Goal: Task Accomplishment & Management: Use online tool/utility

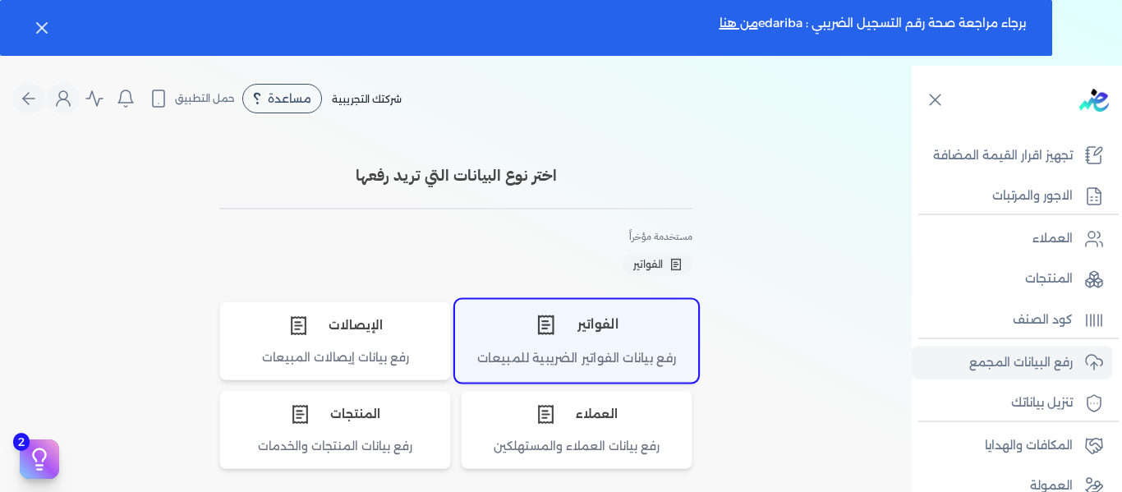
click at [594, 343] on div "الفواتير" at bounding box center [576, 324] width 241 height 49
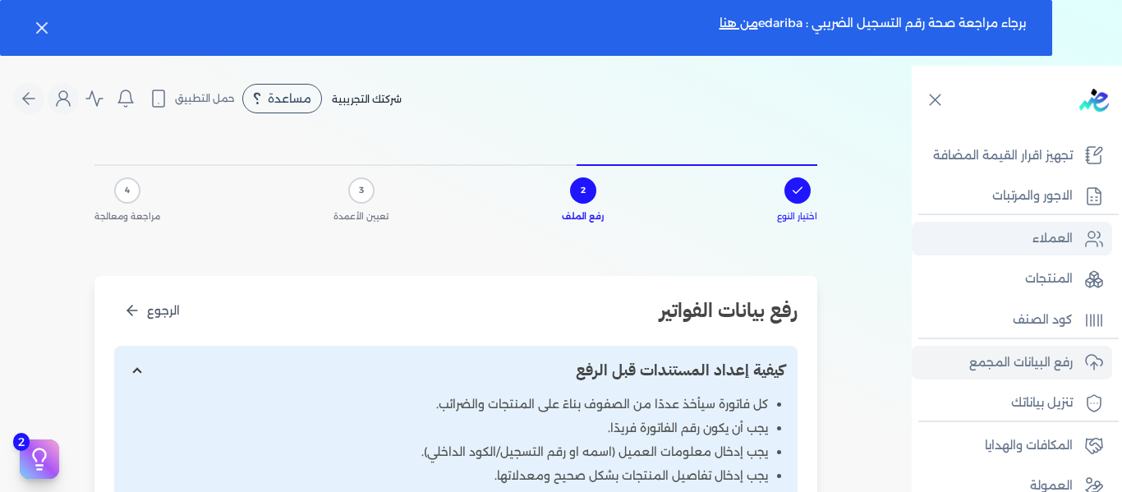
click at [1028, 241] on link "العملاء" at bounding box center [1011, 239] width 200 height 34
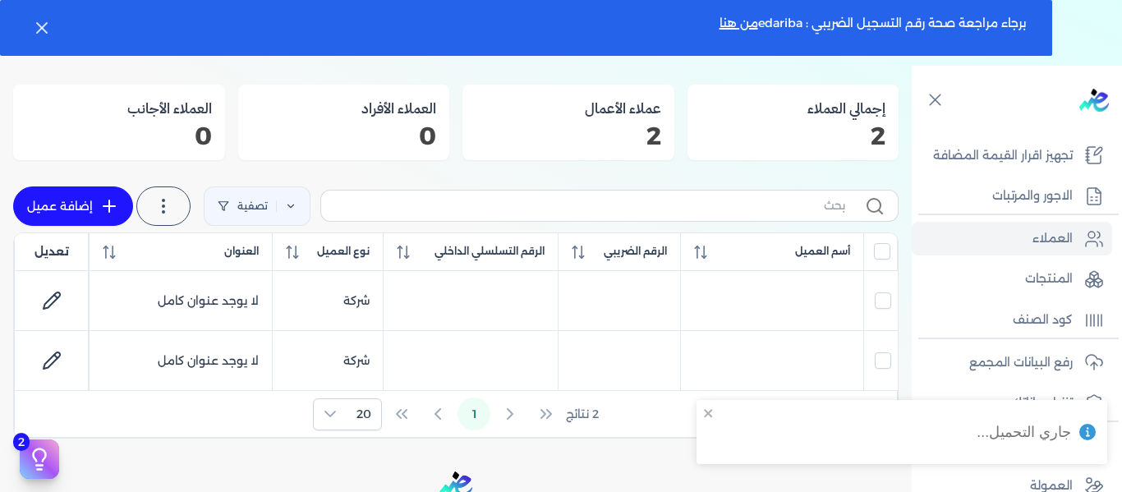
scroll to position [164, 0]
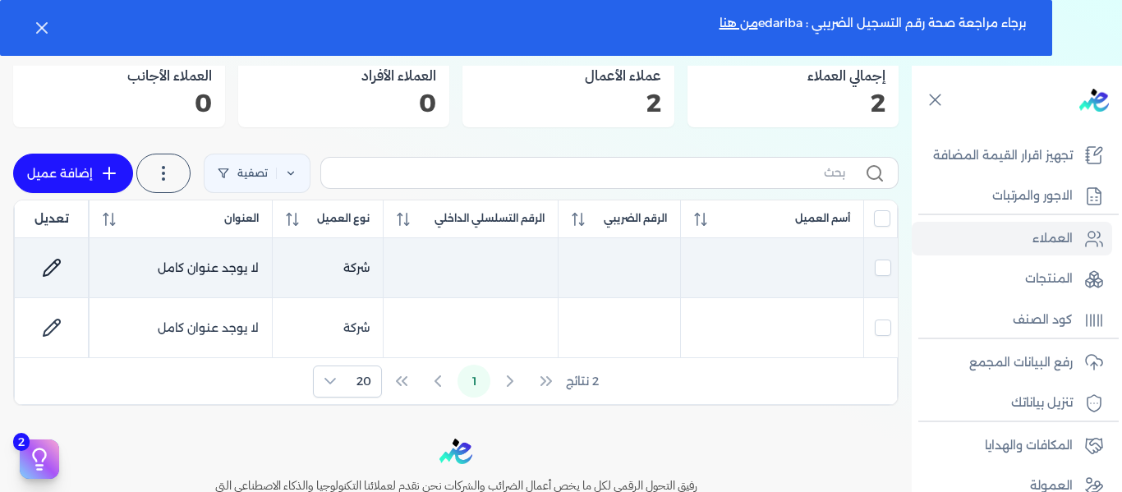
click at [54, 265] on icon at bounding box center [52, 268] width 20 height 20
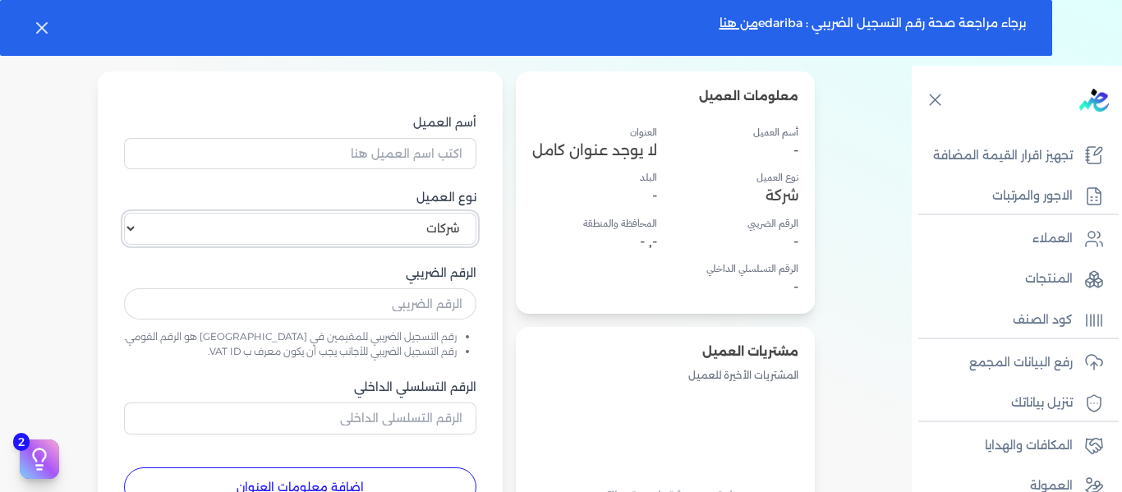
click at [378, 226] on select "اختر نوع العميل شركات أفراد أجنبي" at bounding box center [300, 228] width 352 height 31
select select "P"
click at [167, 213] on select "اختر نوع العميل شركات أفراد أجنبي" at bounding box center [300, 228] width 352 height 31
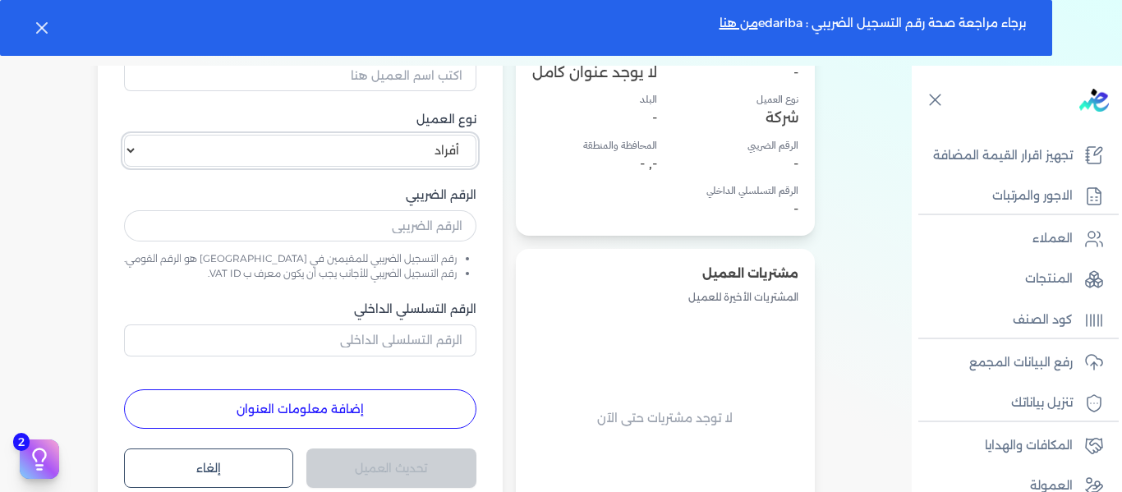
scroll to position [504, 0]
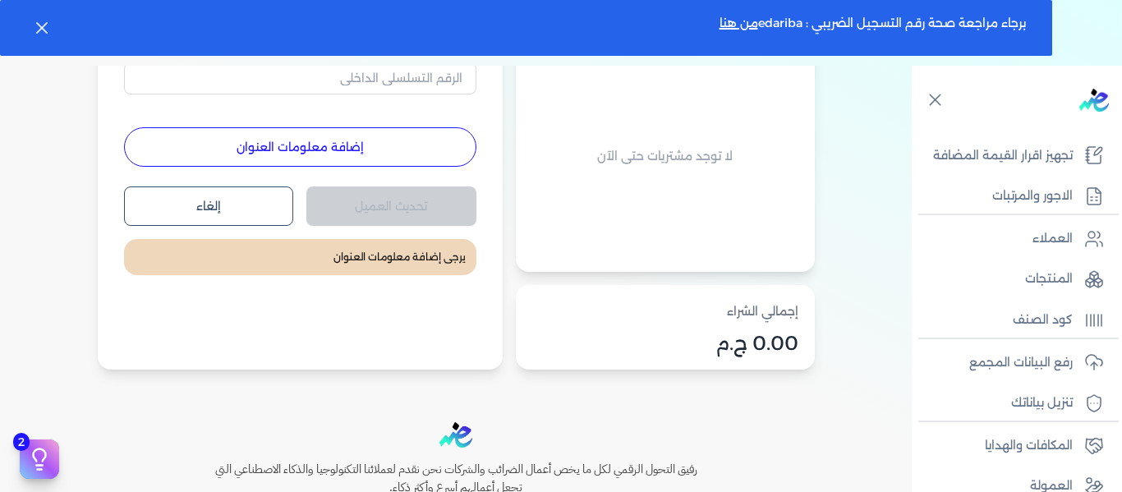
click at [342, 149] on button "إضافة معلومات العنوان" at bounding box center [300, 146] width 352 height 39
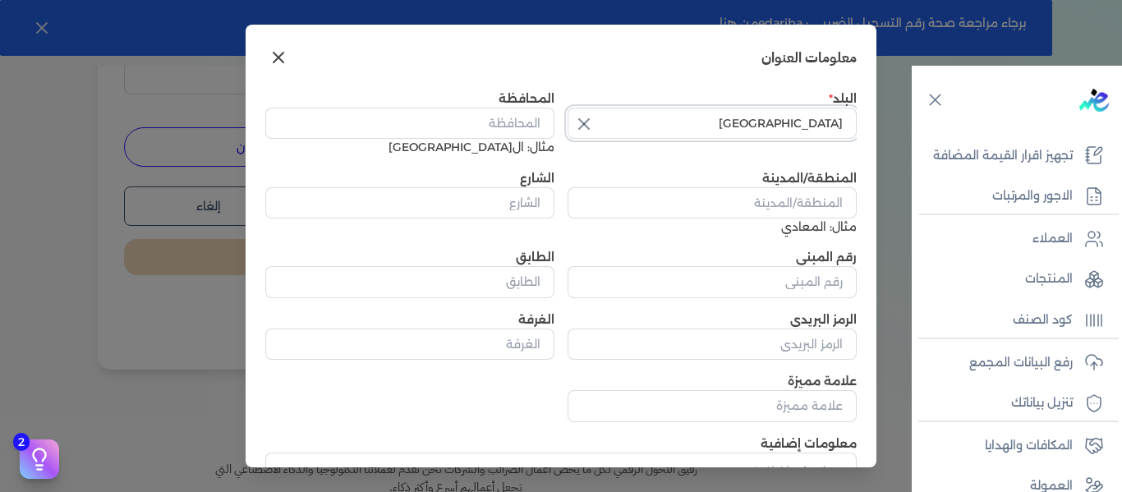
click at [774, 121] on input "[GEOGRAPHIC_DATA]" at bounding box center [711, 123] width 289 height 31
type input "[GEOGRAPHIC_DATA]"
click at [485, 129] on input "المحافظة" at bounding box center [409, 123] width 289 height 31
type input "ا"
select select "B"
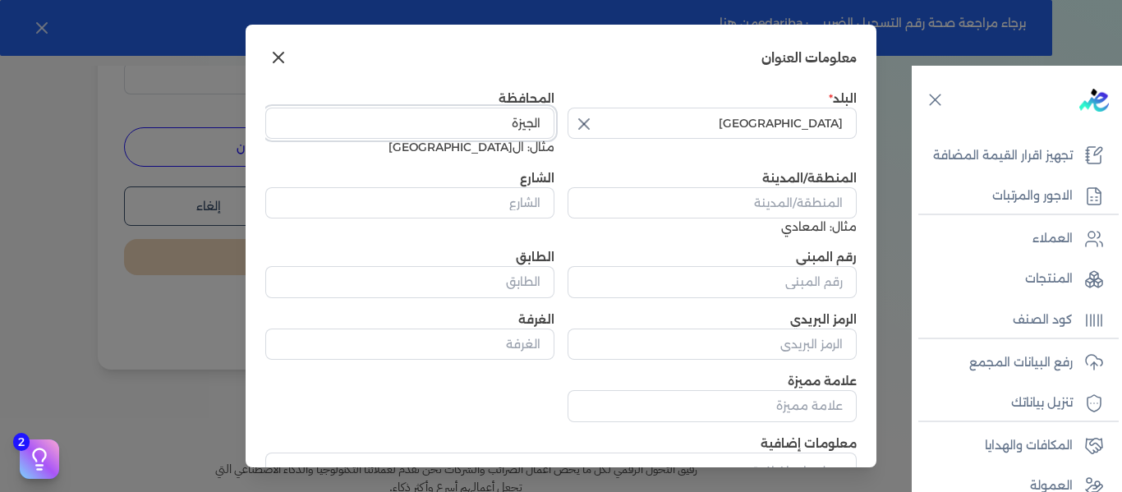
type input "الجيزة"
click at [769, 203] on input "المنطقة/المدينة" at bounding box center [711, 202] width 289 height 31
type input "[PERSON_NAME]"
click at [495, 200] on input "الشارع" at bounding box center [409, 202] width 289 height 31
type input "21"
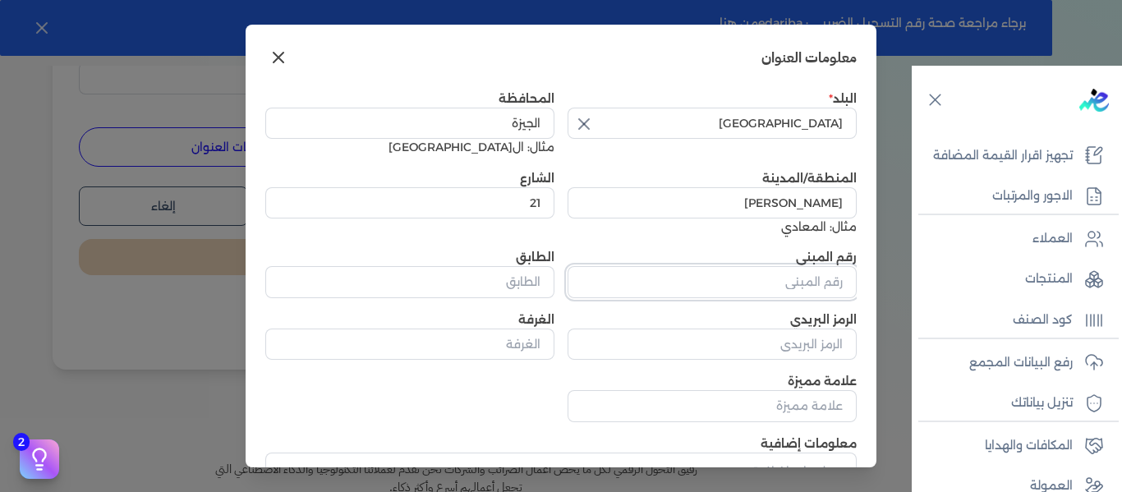
click at [798, 281] on input "رقم المبنى" at bounding box center [711, 281] width 289 height 31
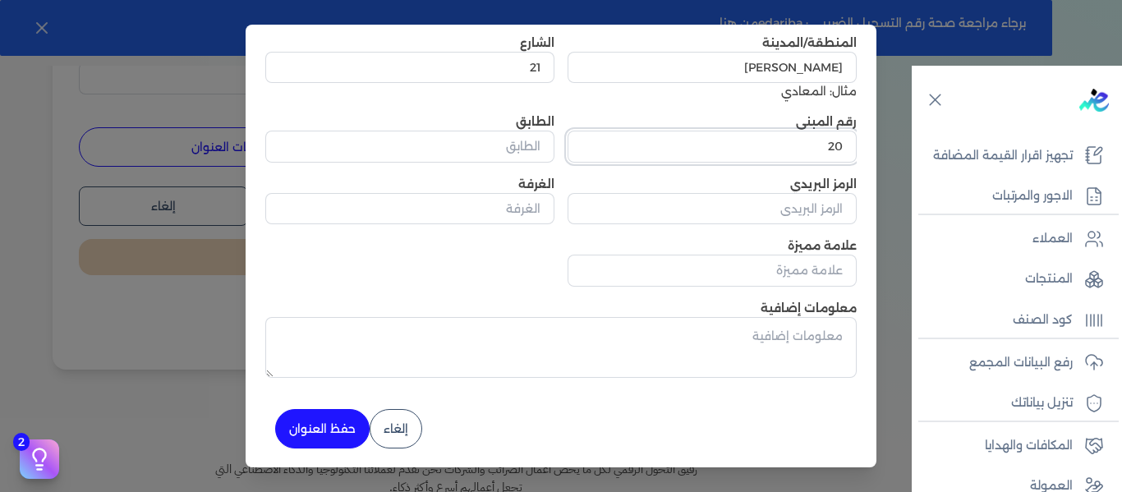
scroll to position [136, 0]
type input "20"
click at [323, 429] on div "2 دليل البدء السريع اكمل الخطوات التالية لبدء استخدام النظام مكتمل 50% الربط ال…" at bounding box center [328, 430] width 26 height 17
click at [356, 434] on button "حفظ العنوان" at bounding box center [322, 427] width 94 height 39
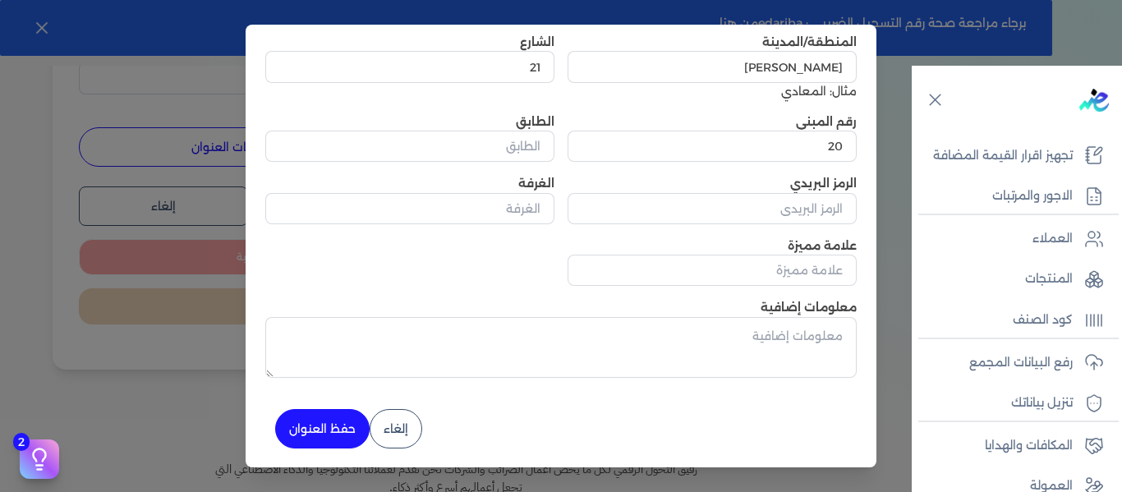
scroll to position [0, 0]
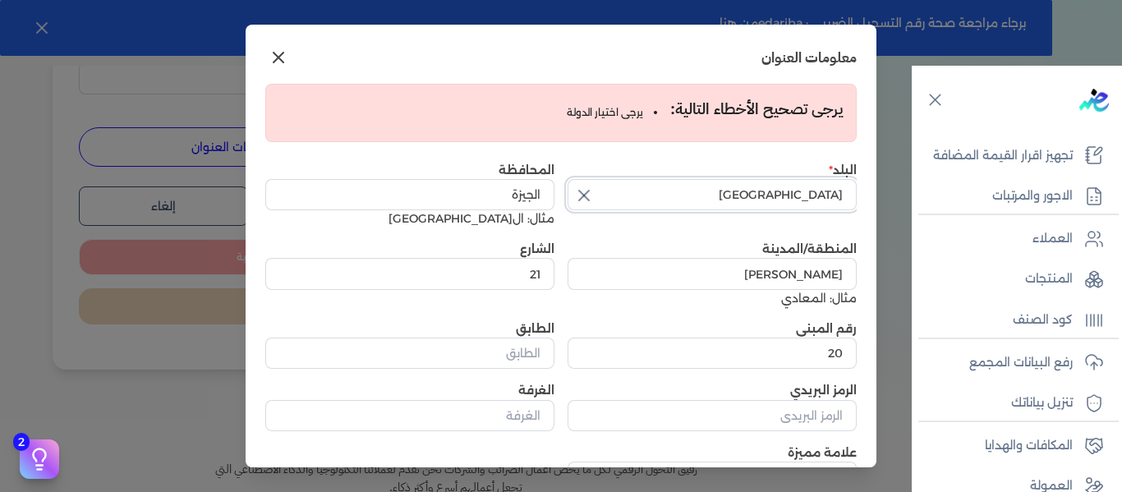
click at [752, 204] on input "[GEOGRAPHIC_DATA]" at bounding box center [711, 194] width 289 height 31
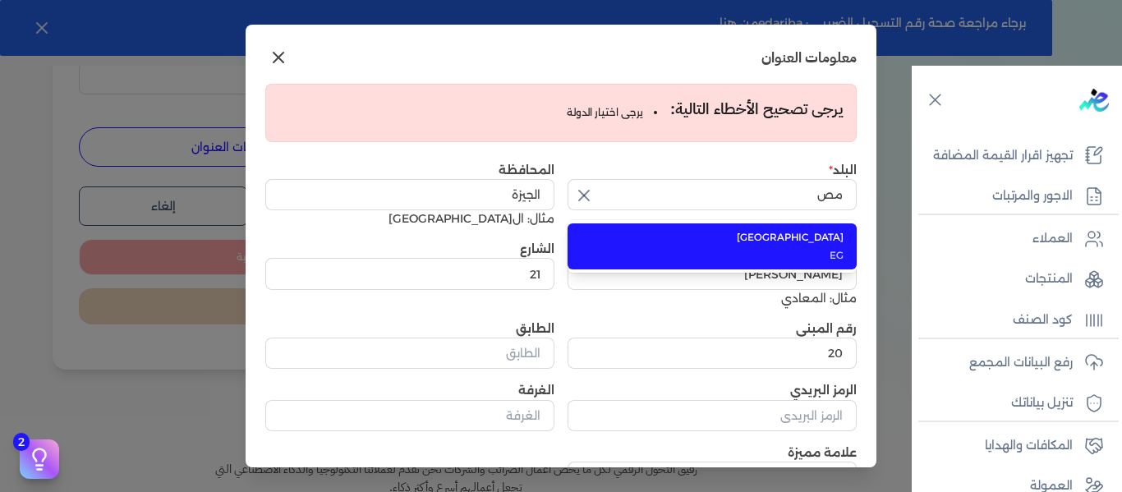
click at [782, 258] on span "EG" at bounding box center [721, 255] width 243 height 15
type input "[GEOGRAPHIC_DATA]"
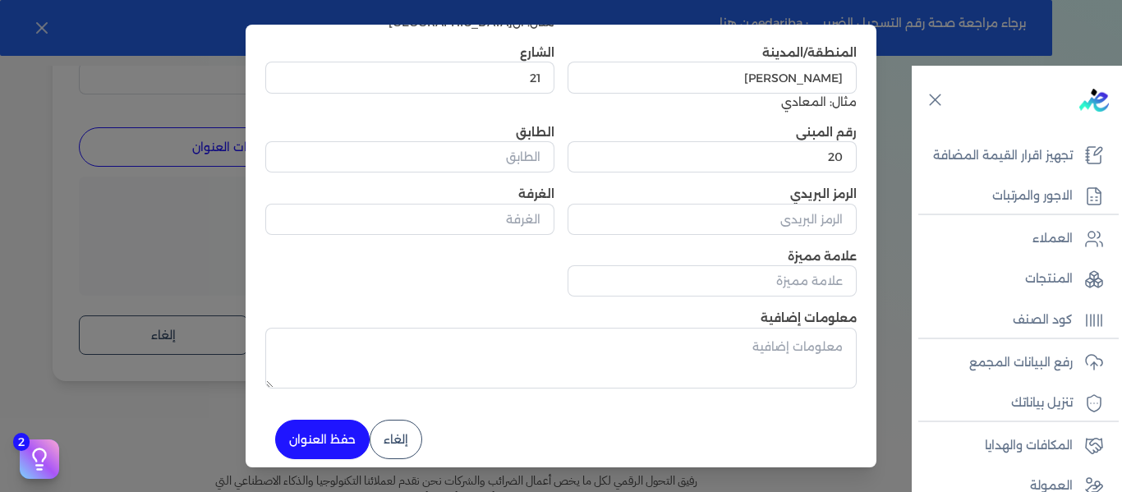
scroll to position [208, 0]
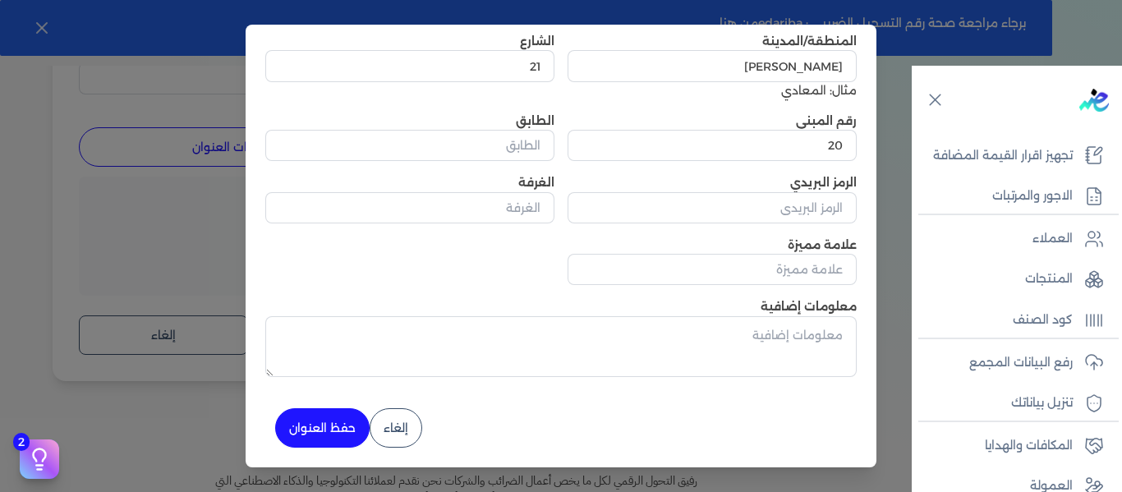
click at [339, 434] on div "2 دليل البدء السريع اكمل الخطوات التالية لبدء استخدام النظام مكتمل 50% الربط ال…" at bounding box center [328, 430] width 26 height 17
click at [365, 431] on button "حفظ العنوان" at bounding box center [322, 427] width 94 height 39
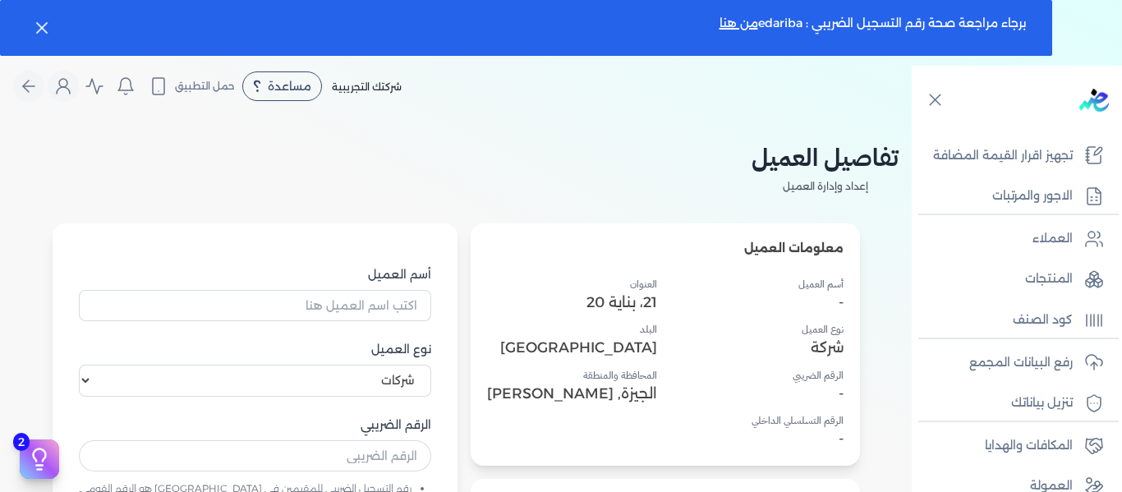
scroll to position [0, 0]
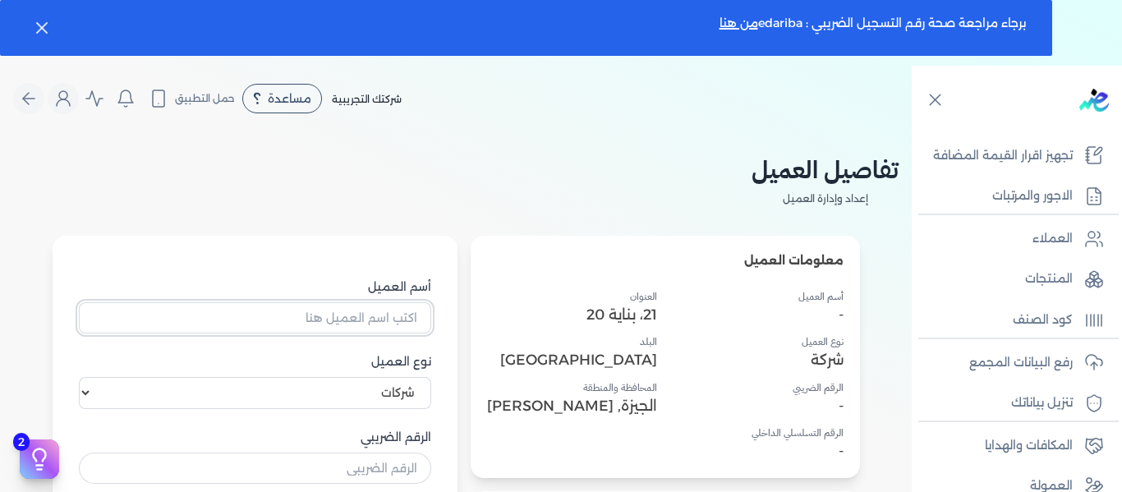
click at [382, 317] on input "أسم العميل" at bounding box center [255, 317] width 352 height 31
type input "ح"
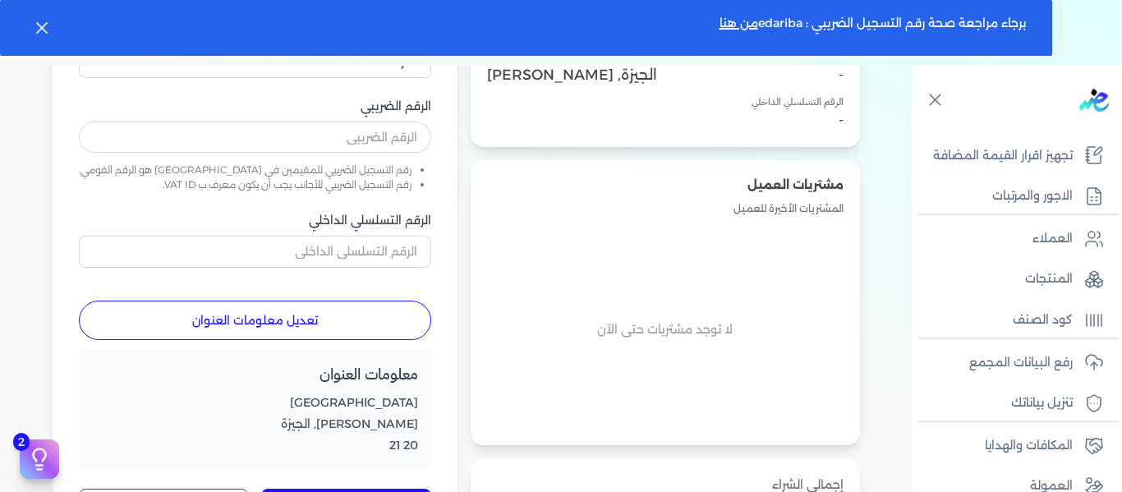
scroll to position [246, 0]
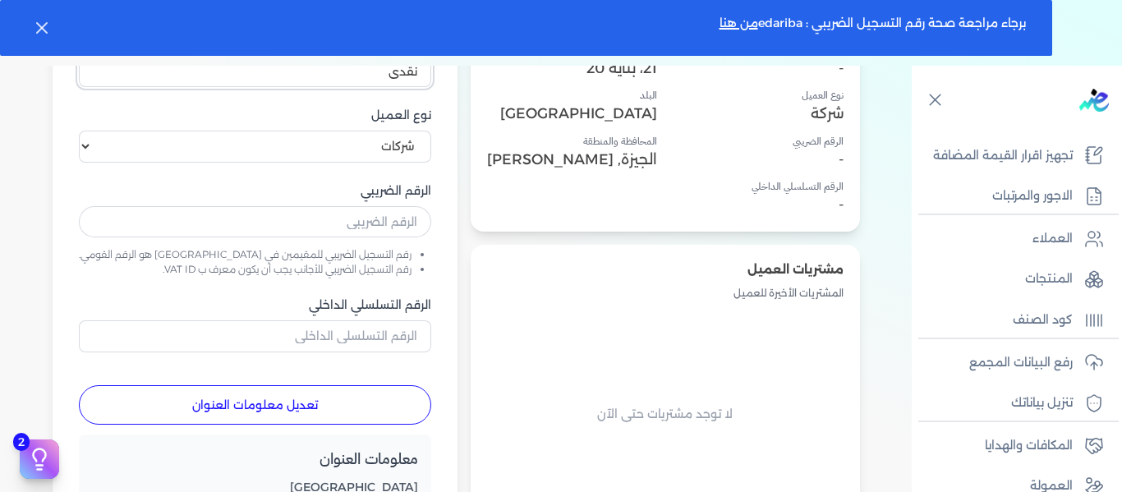
type input "نقدى"
click at [405, 140] on select "اختر نوع العميل شركات أفراد أجنبي" at bounding box center [255, 146] width 352 height 31
select select "P"
click at [185, 131] on select "اختر نوع العميل شركات أفراد أجنبي" at bounding box center [255, 146] width 352 height 31
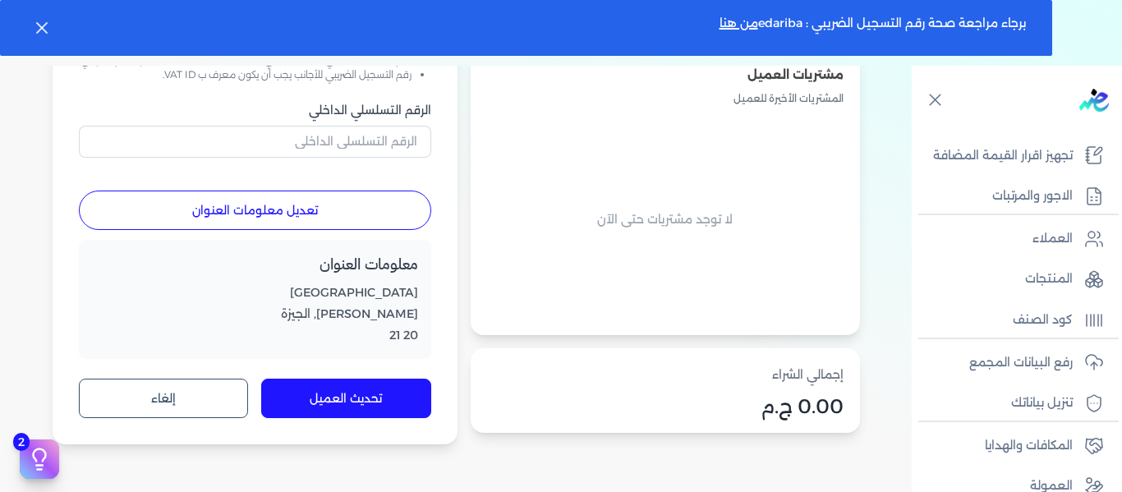
scroll to position [493, 0]
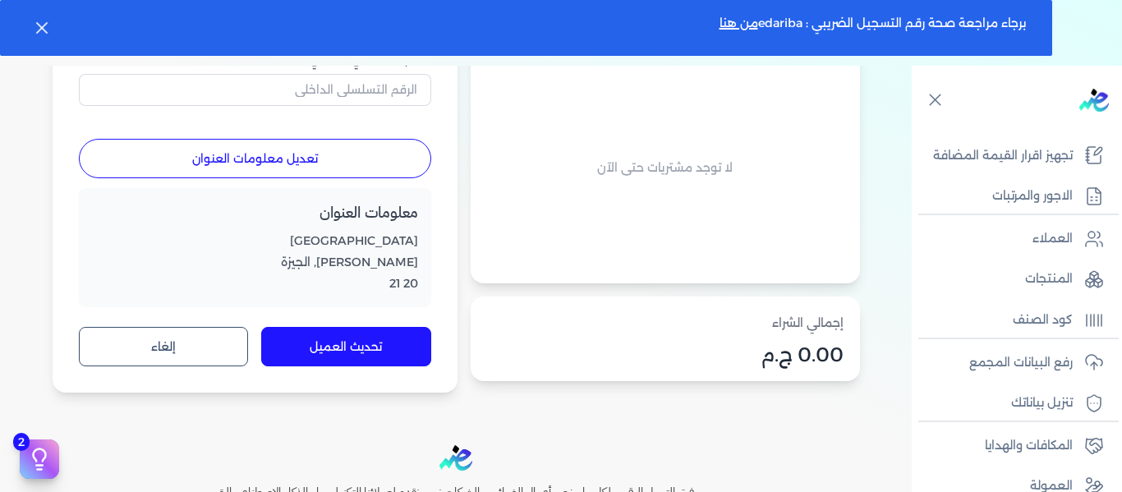
click at [403, 349] on button "تحديث العميل" at bounding box center [346, 346] width 170 height 39
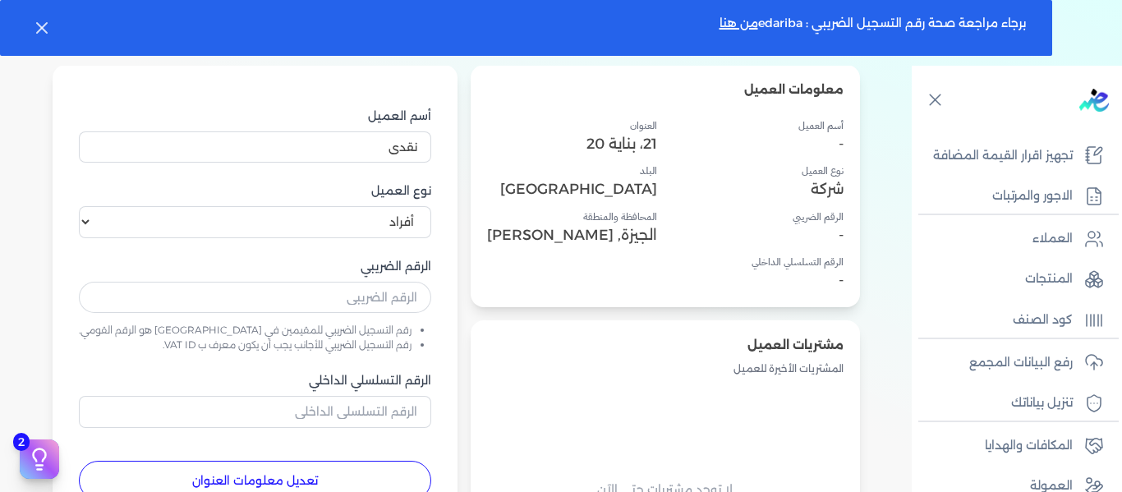
scroll to position [164, 0]
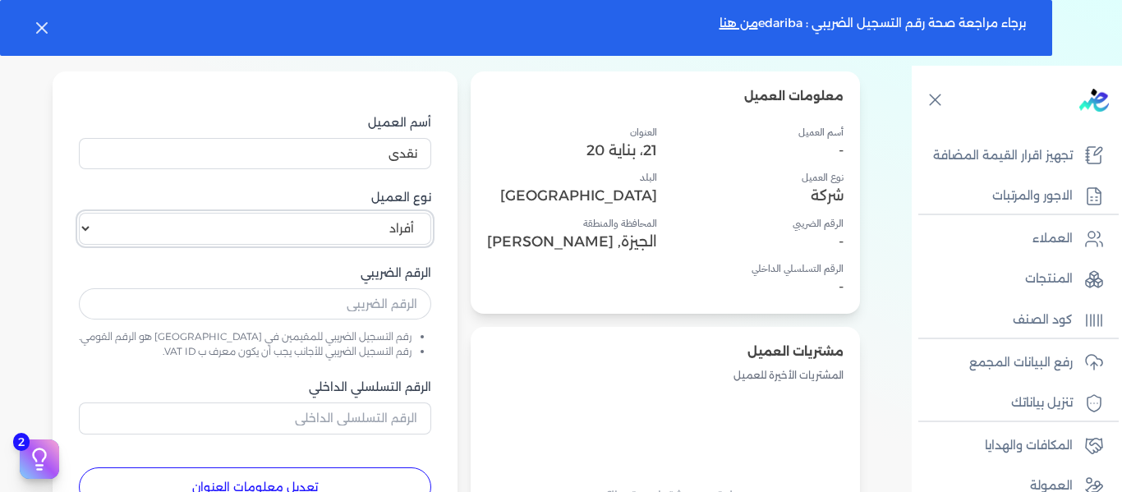
click at [401, 233] on select "اختر نوع العميل شركات أفراد أجنبي" at bounding box center [255, 228] width 352 height 31
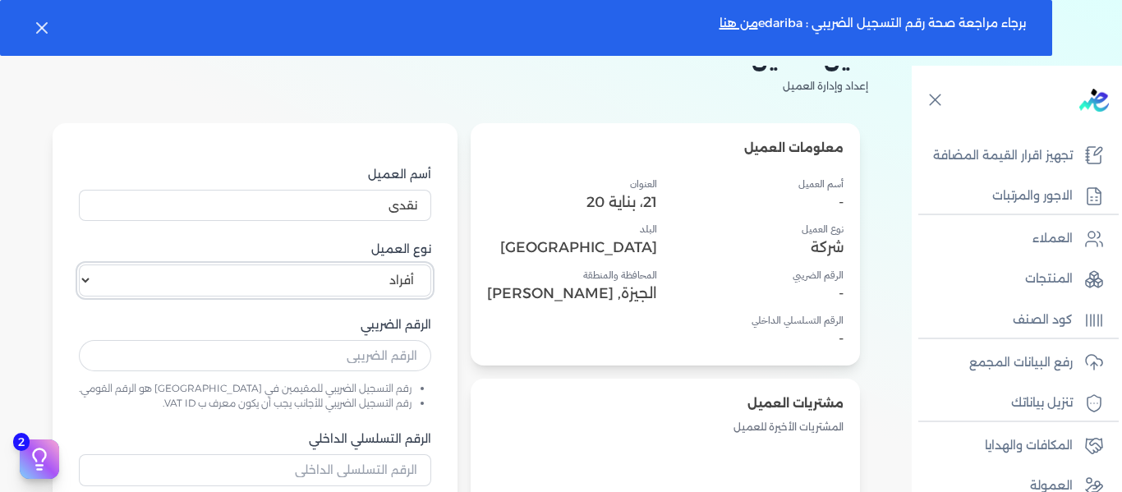
scroll to position [82, 0]
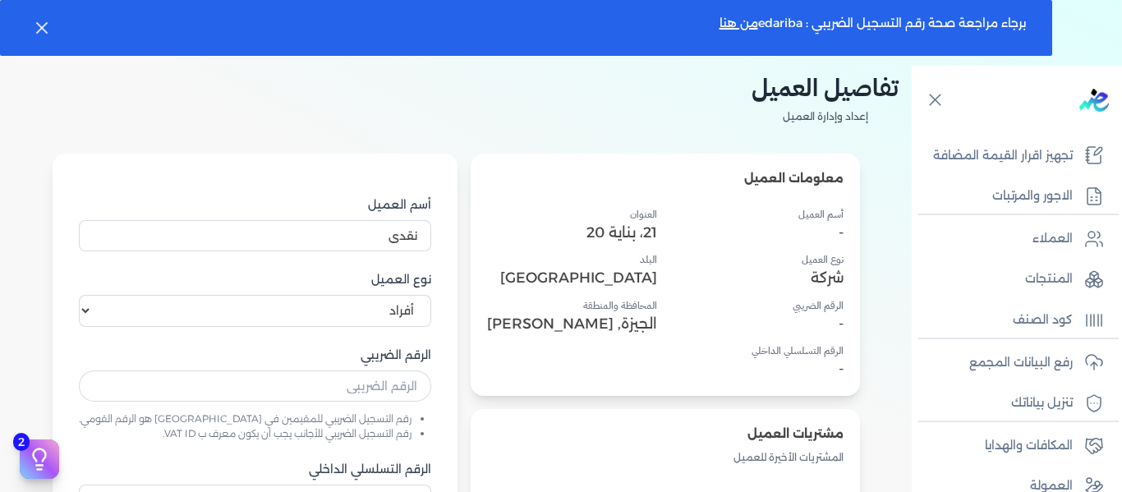
click at [748, 261] on h4 "نوع العميل" at bounding box center [758, 259] width 170 height 15
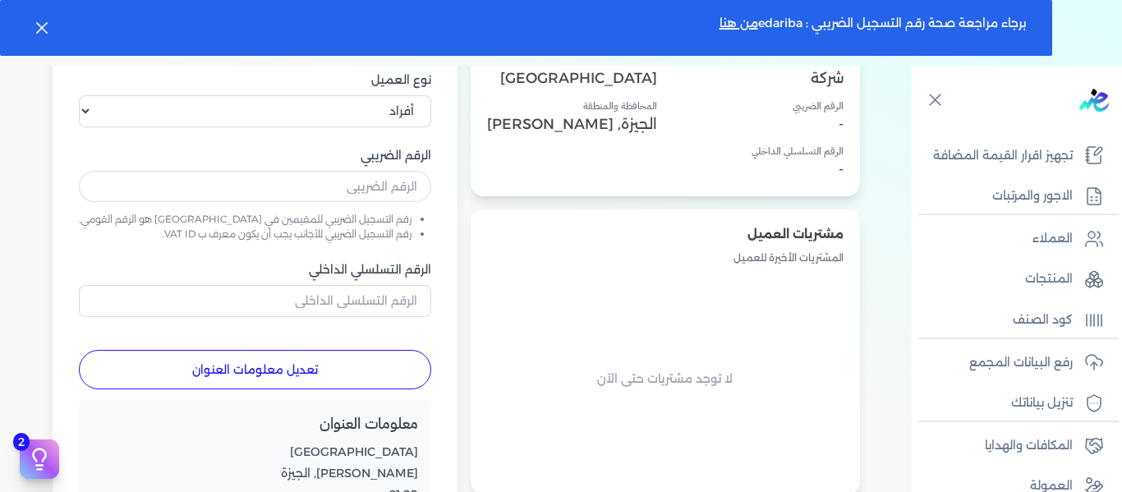
scroll to position [328, 0]
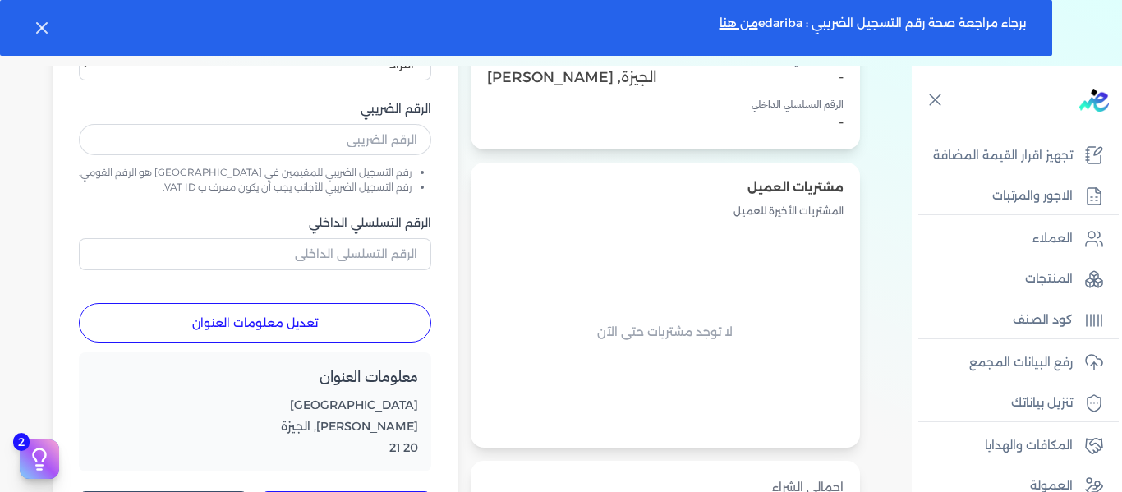
click at [345, 320] on button "تعديل معلومات العنوان" at bounding box center [255, 322] width 352 height 39
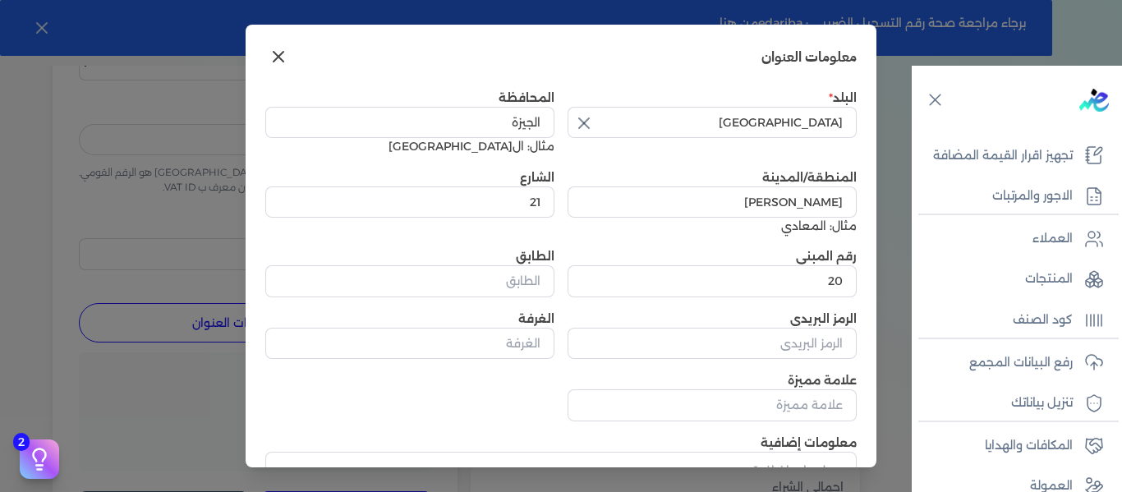
scroll to position [0, 0]
click at [288, 53] on icon at bounding box center [278, 58] width 20 height 20
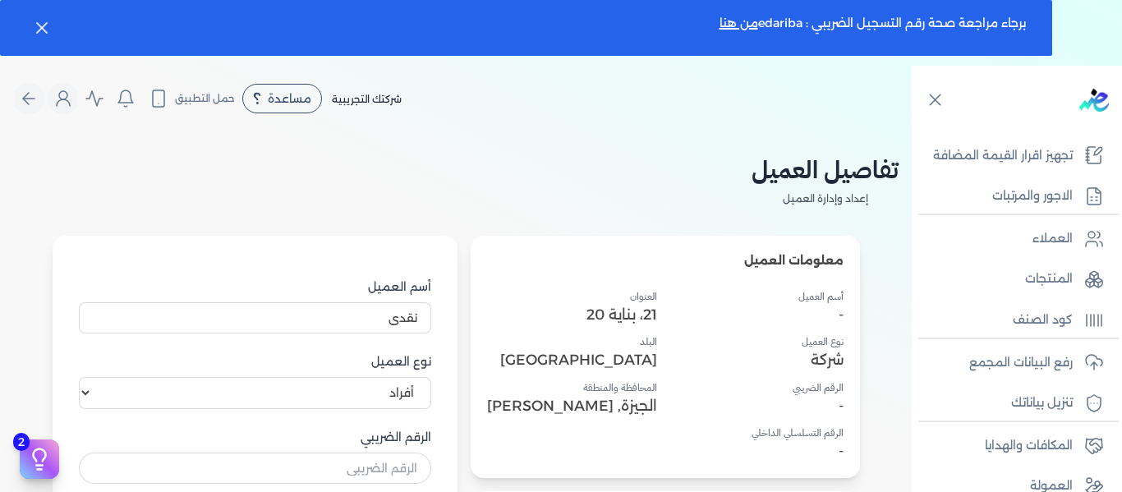
click at [720, 287] on div "معلومات العميل أسم العميل - نوع العميل شركة الرقم الضريبي - الرقم التسلسلي الدا…" at bounding box center [664, 357] width 389 height 242
click at [613, 307] on p "21، بناية 20" at bounding box center [572, 314] width 170 height 21
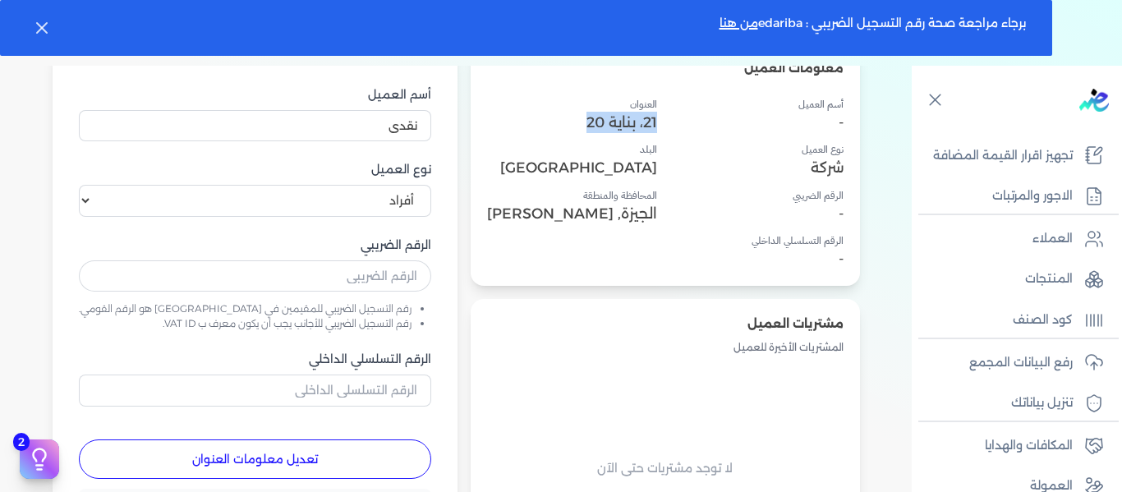
scroll to position [164, 0]
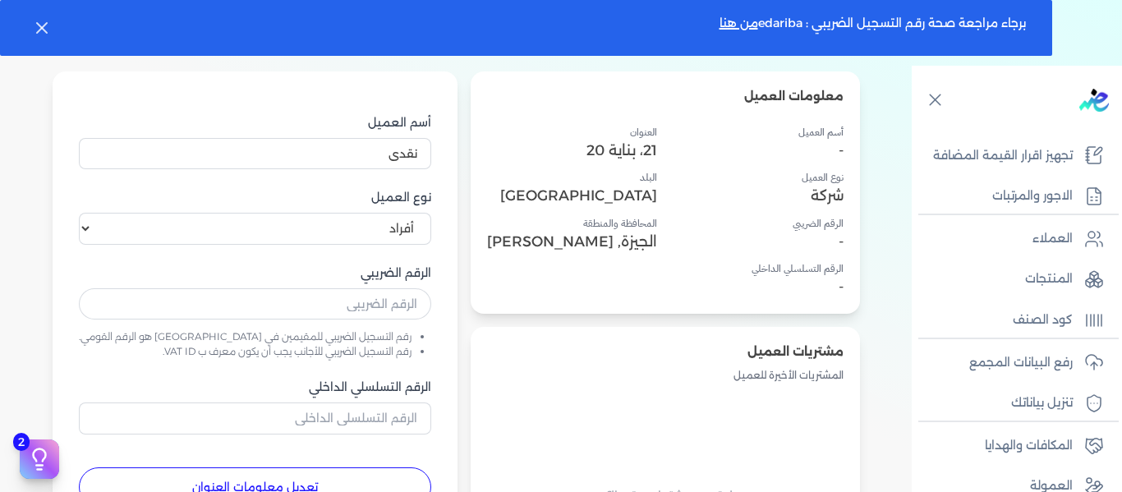
click at [732, 238] on p "-" at bounding box center [758, 241] width 170 height 21
click at [424, 228] on select "اختر نوع العميل شركات أفراد أجنبي" at bounding box center [255, 228] width 352 height 31
click at [172, 213] on select "اختر نوع العميل شركات أفراد أجنبي" at bounding box center [255, 228] width 352 height 31
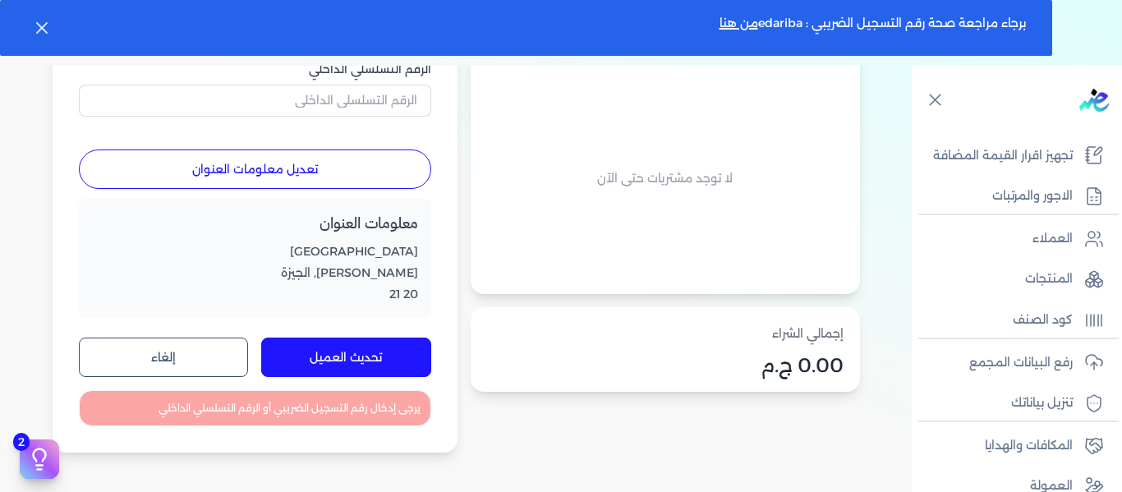
scroll to position [493, 0]
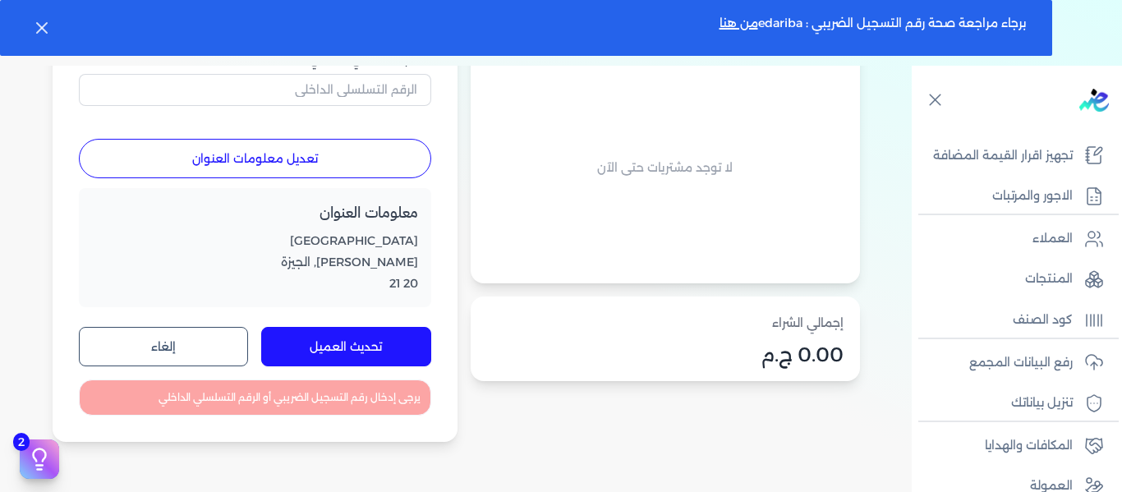
click at [404, 348] on button "تحديث العميل" at bounding box center [346, 346] width 170 height 39
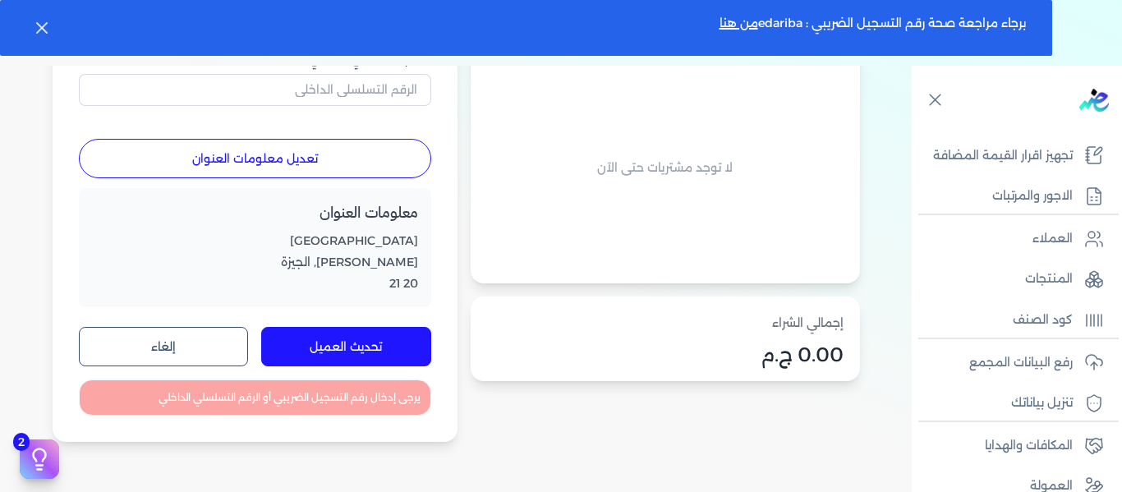
click at [404, 348] on button "تحديث العميل" at bounding box center [346, 346] width 170 height 39
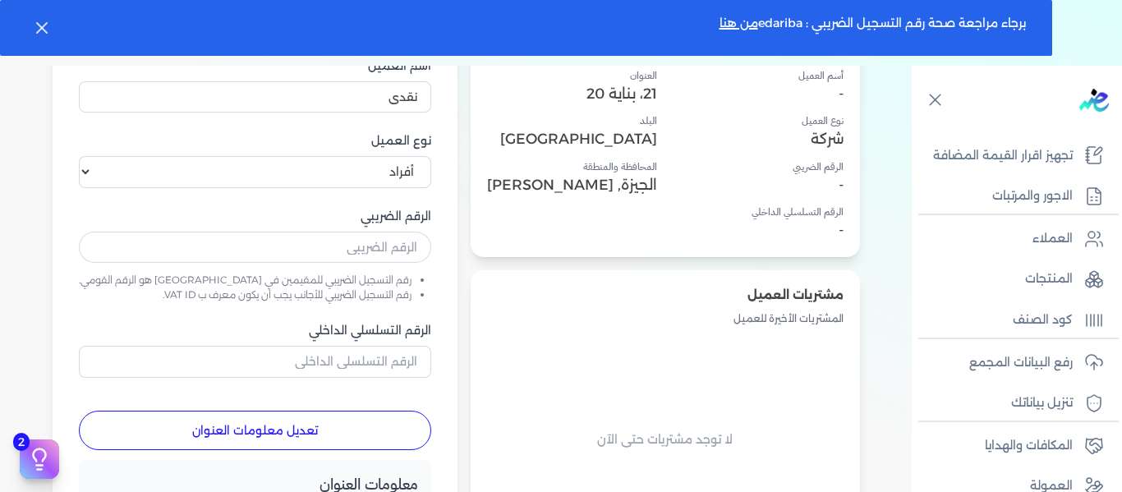
scroll to position [246, 0]
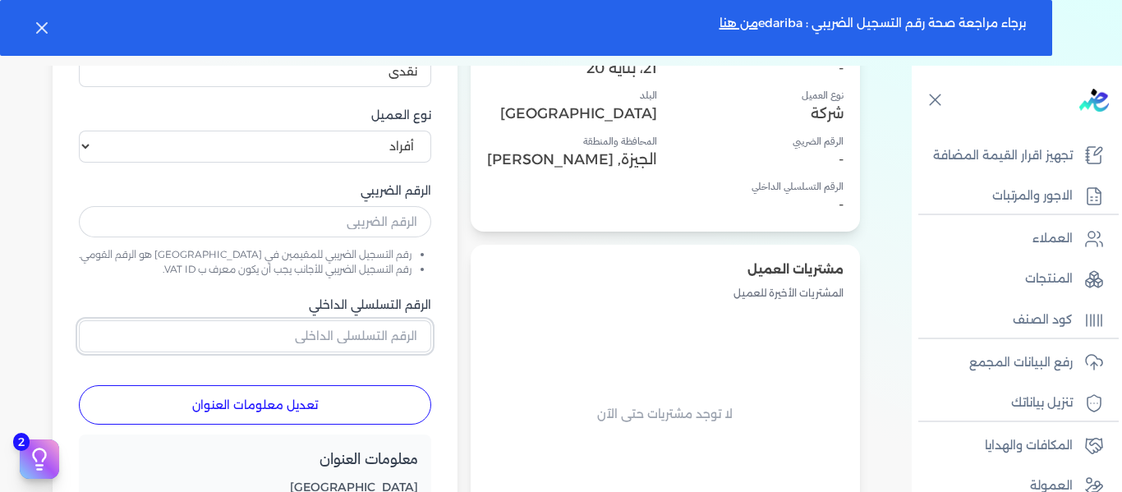
click at [407, 333] on input "الرقم التسلسلي الداخلي" at bounding box center [255, 335] width 352 height 31
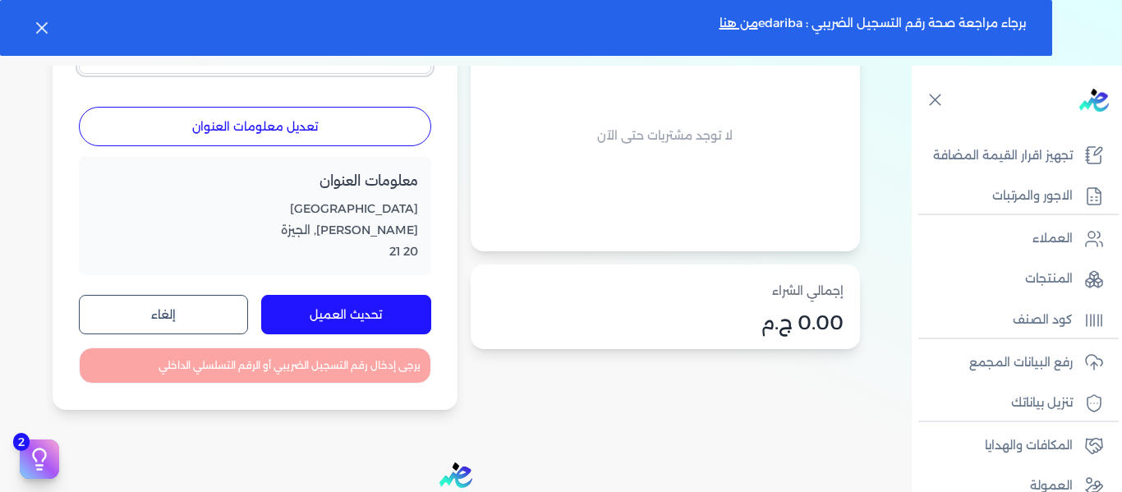
scroll to position [575, 0]
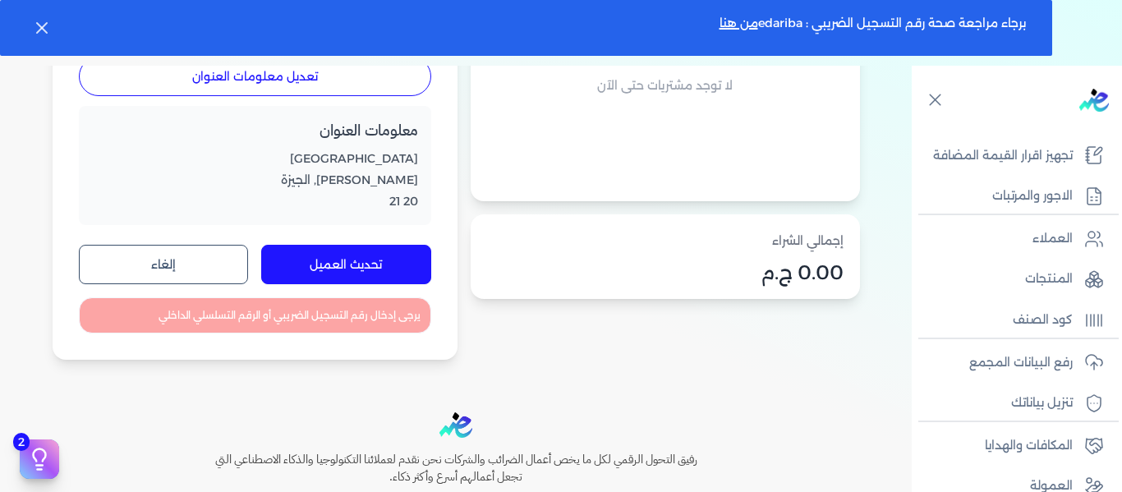
type input "123"
click at [391, 254] on button "تحديث العميل" at bounding box center [346, 264] width 170 height 39
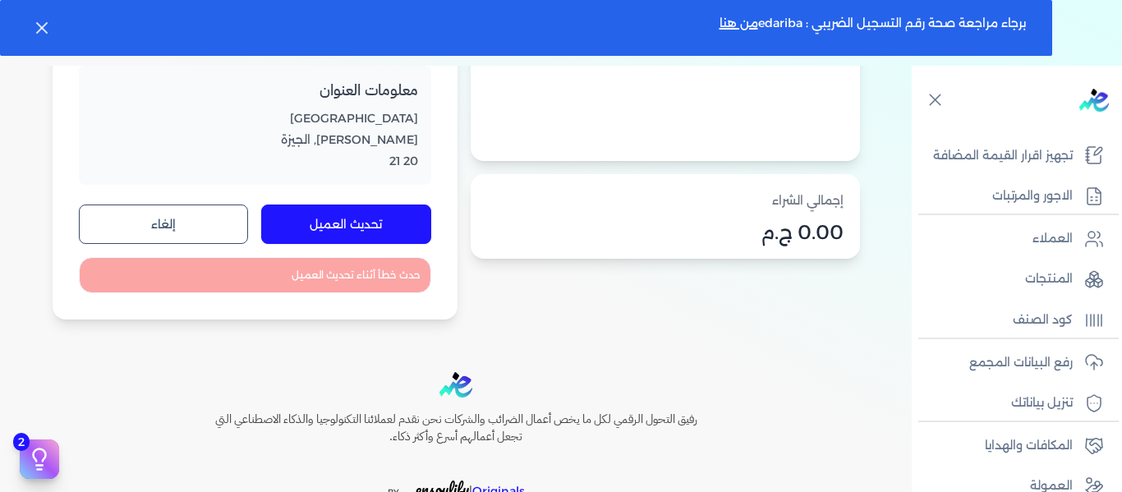
scroll to position [647, 0]
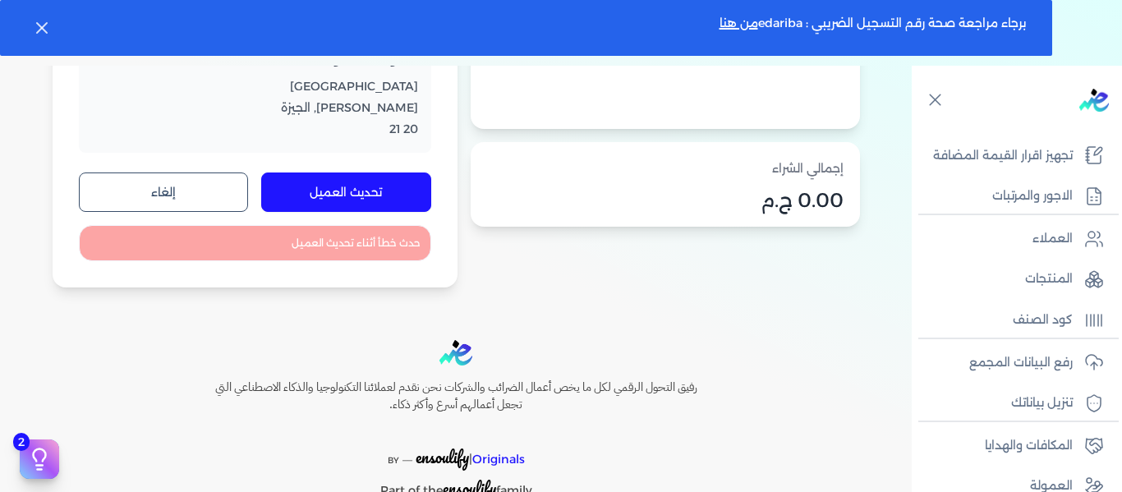
click at [400, 193] on button "تحديث العميل" at bounding box center [346, 191] width 170 height 39
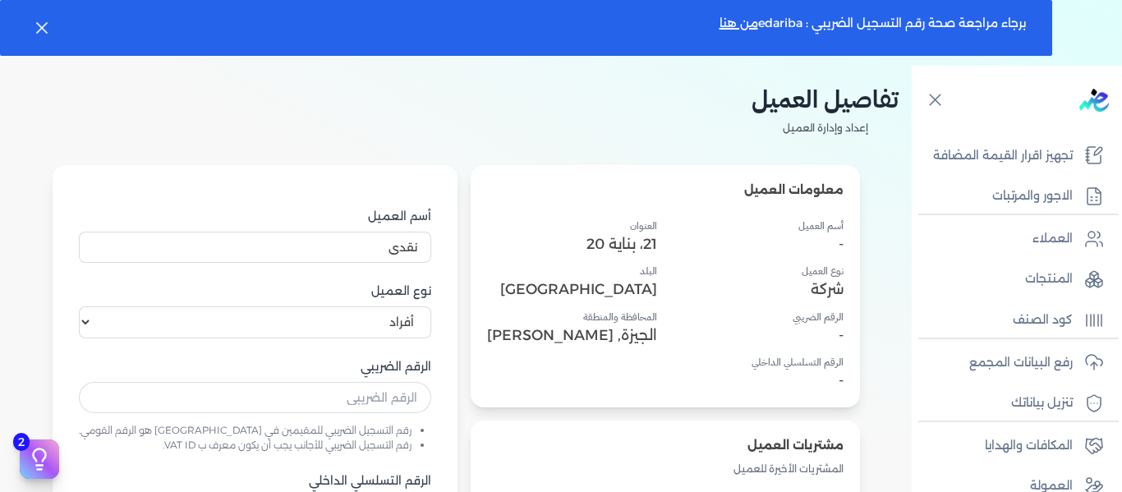
scroll to position [0, 0]
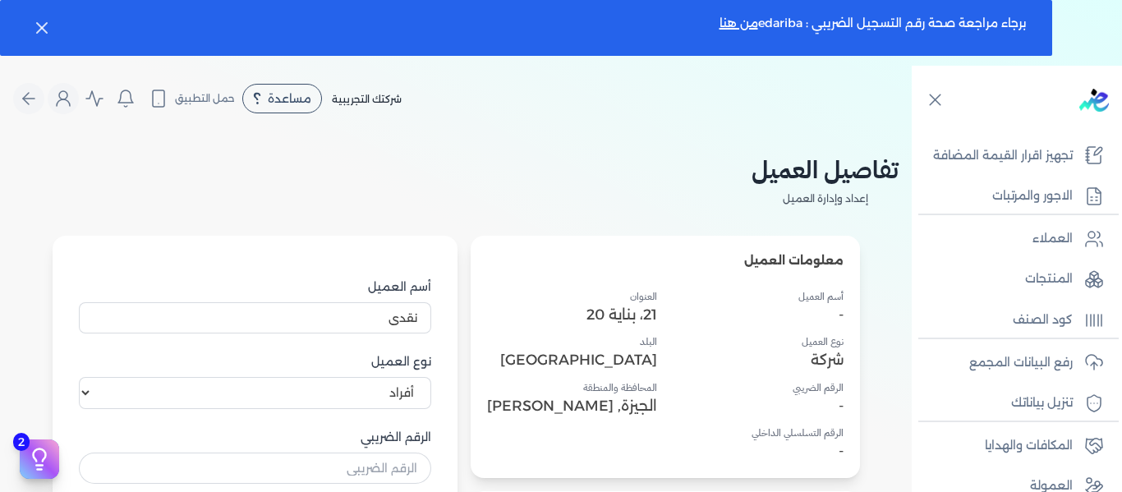
click at [355, 97] on span "شركتك التجريبية" at bounding box center [367, 99] width 70 height 12
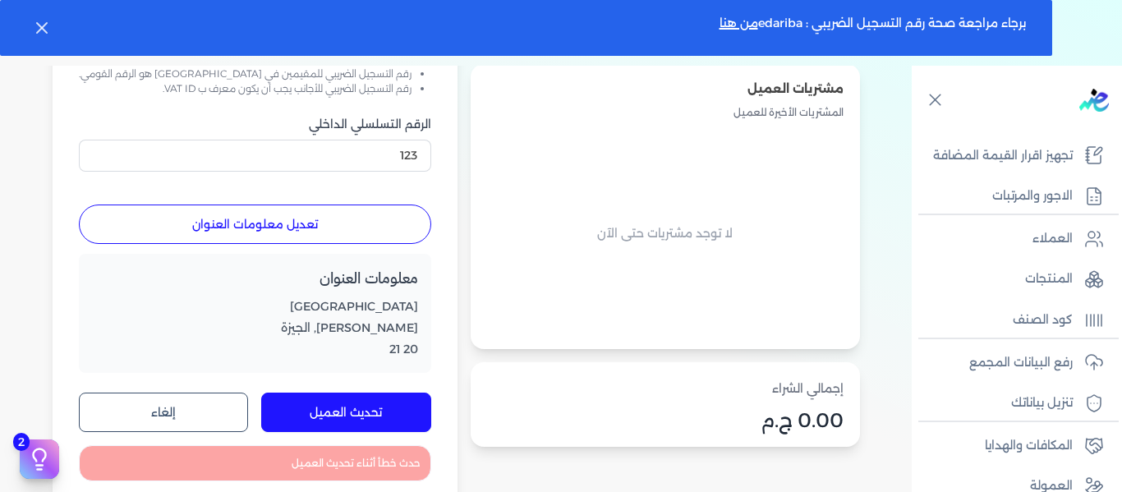
scroll to position [647, 0]
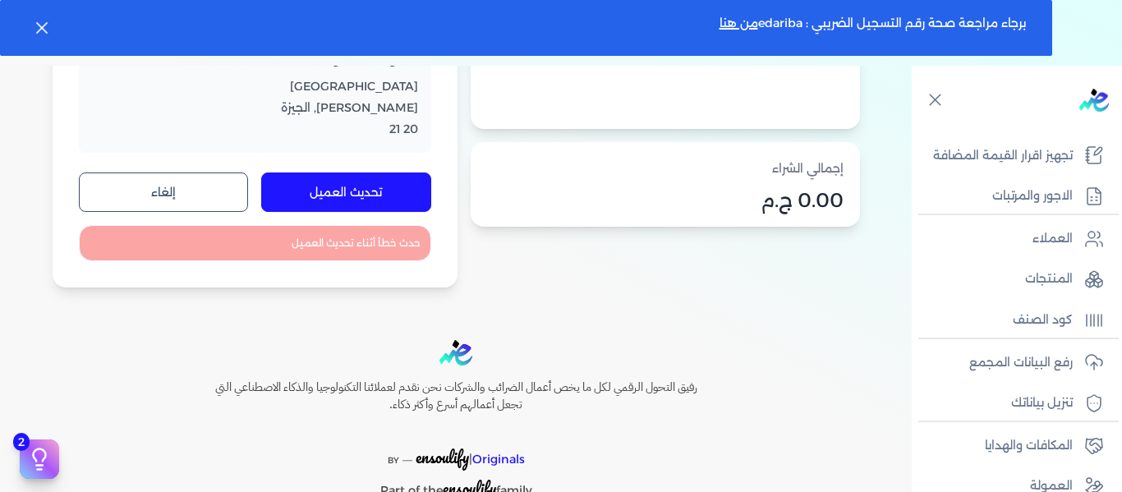
click at [235, 200] on button "إلغاء" at bounding box center [164, 191] width 170 height 39
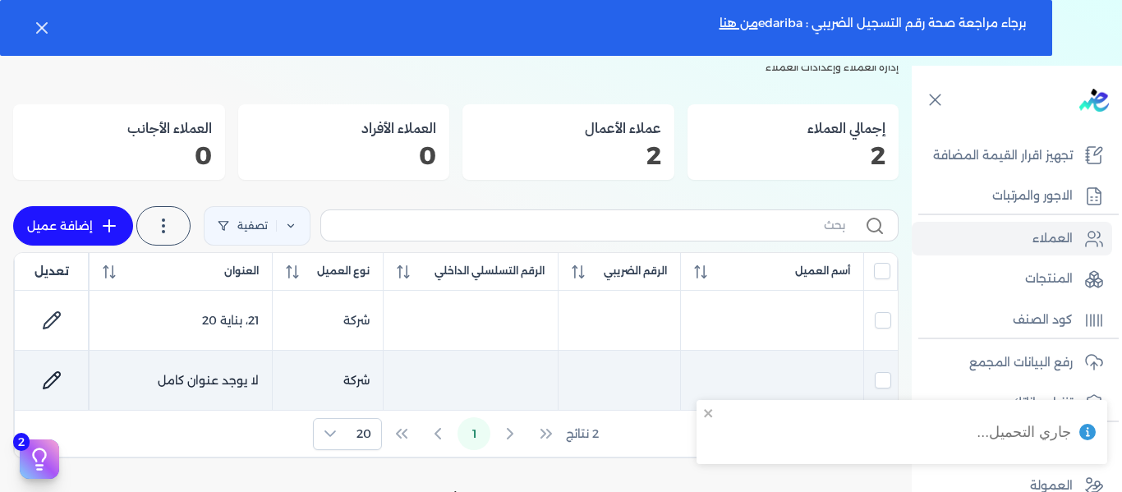
scroll to position [99, 0]
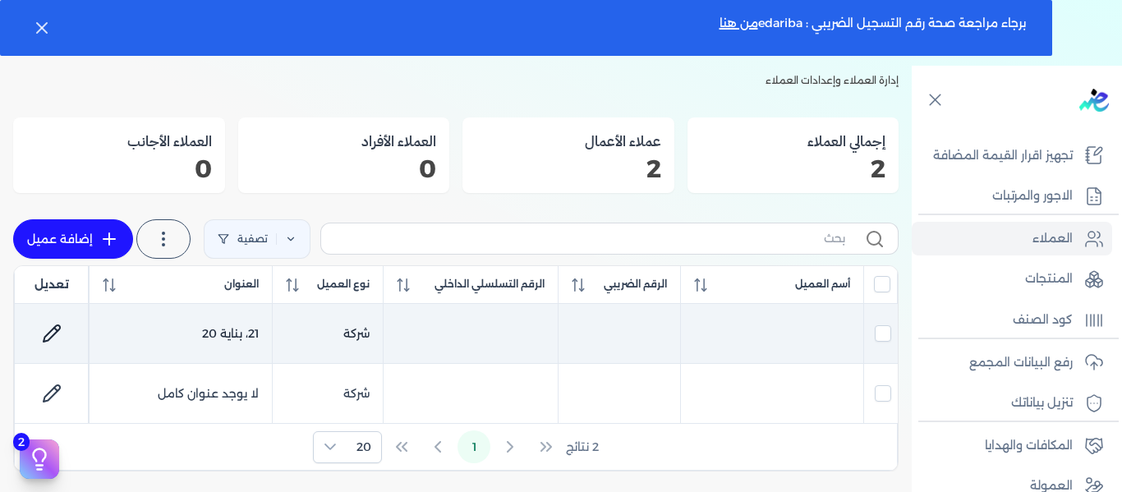
click at [356, 337] on span "شركة" at bounding box center [356, 333] width 26 height 15
checkbox input "true"
checkbox input "false"
click at [356, 337] on span "شركة" at bounding box center [356, 333] width 26 height 15
checkbox input "false"
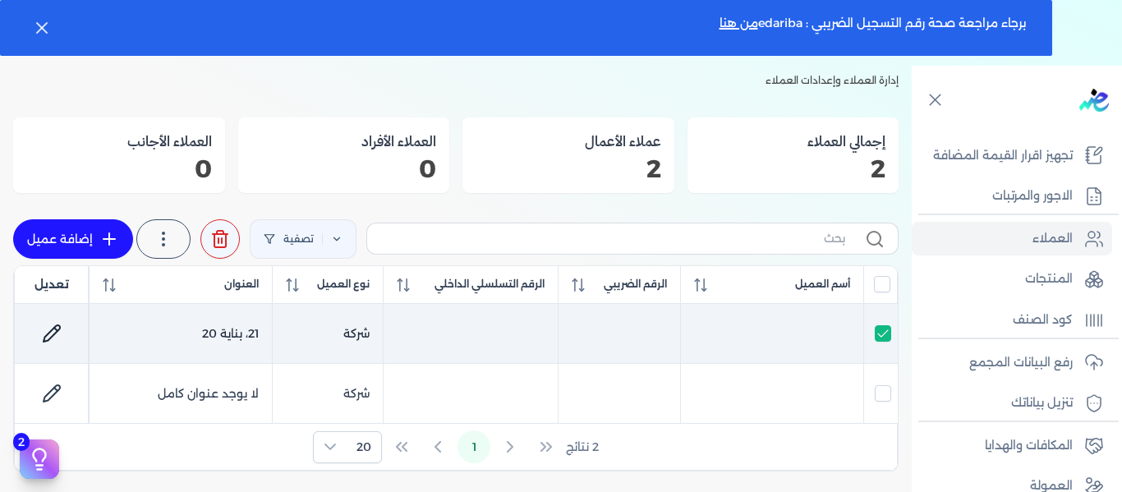
checkbox input "false"
click at [62, 328] on icon at bounding box center [52, 333] width 20 height 20
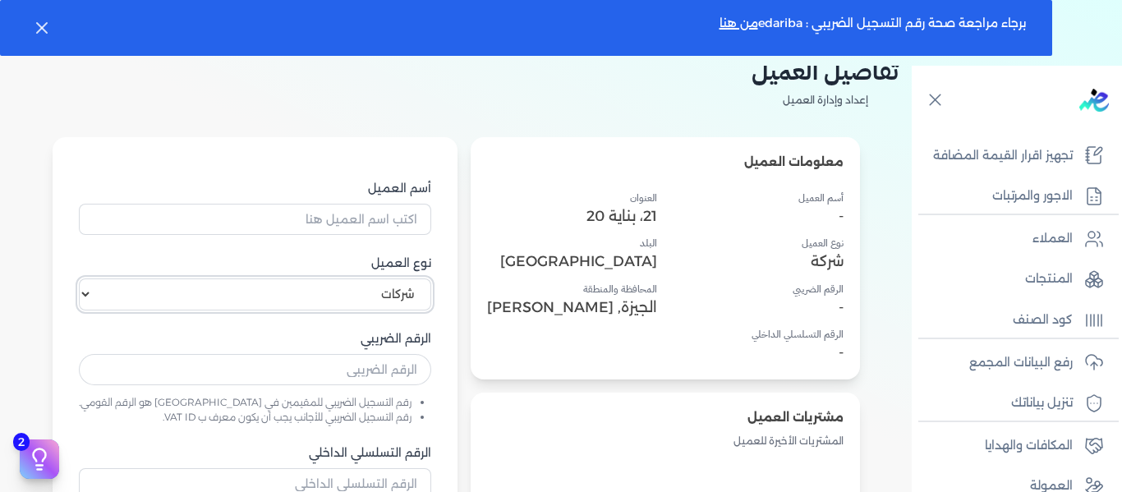
click at [355, 303] on select "اختر نوع العميل شركات أفراد أجنبي" at bounding box center [255, 293] width 352 height 31
select select "P"
click at [185, 278] on select "اختر نوع العميل شركات أفراد أجنبي" at bounding box center [255, 293] width 352 height 31
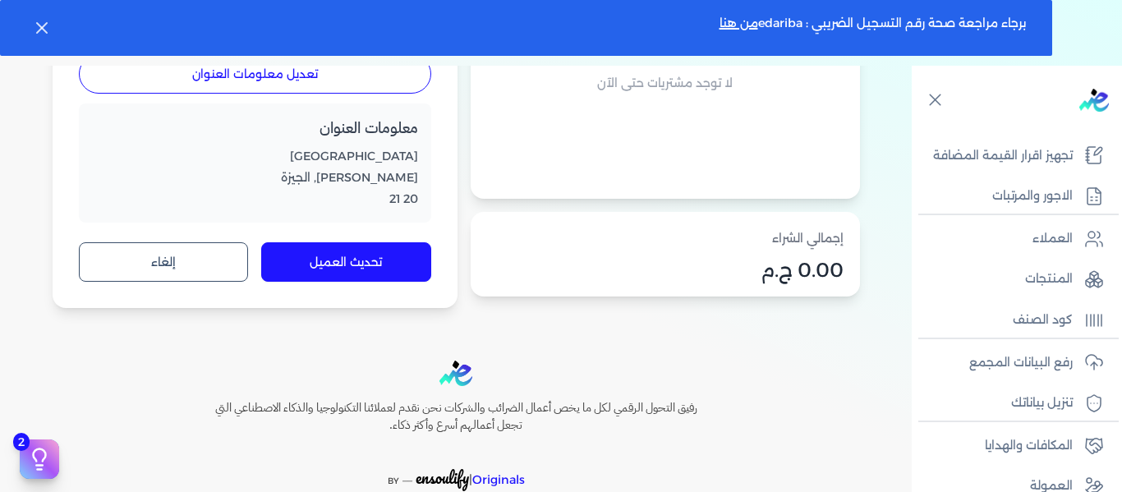
scroll to position [591, 0]
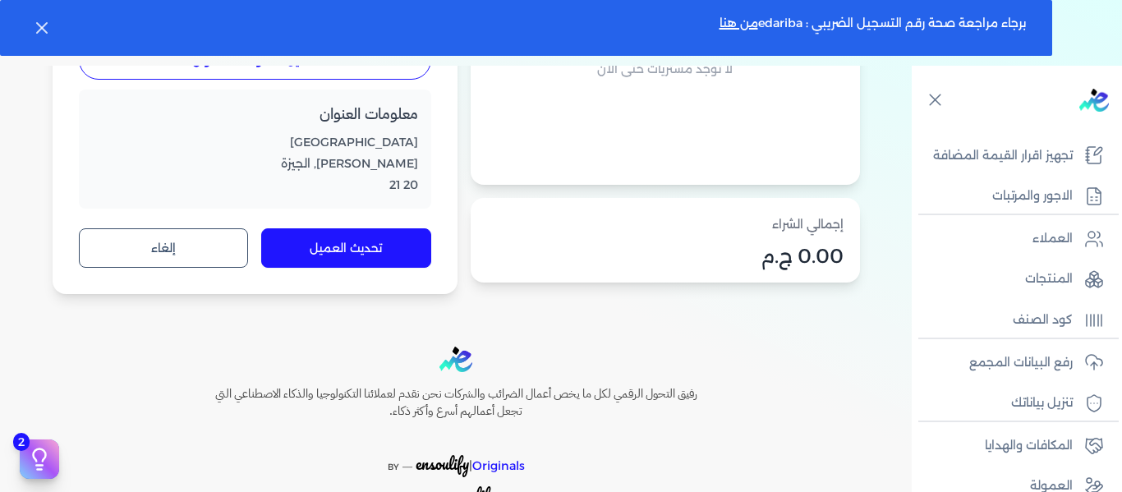
click at [396, 255] on button "تحديث العميل" at bounding box center [346, 247] width 170 height 39
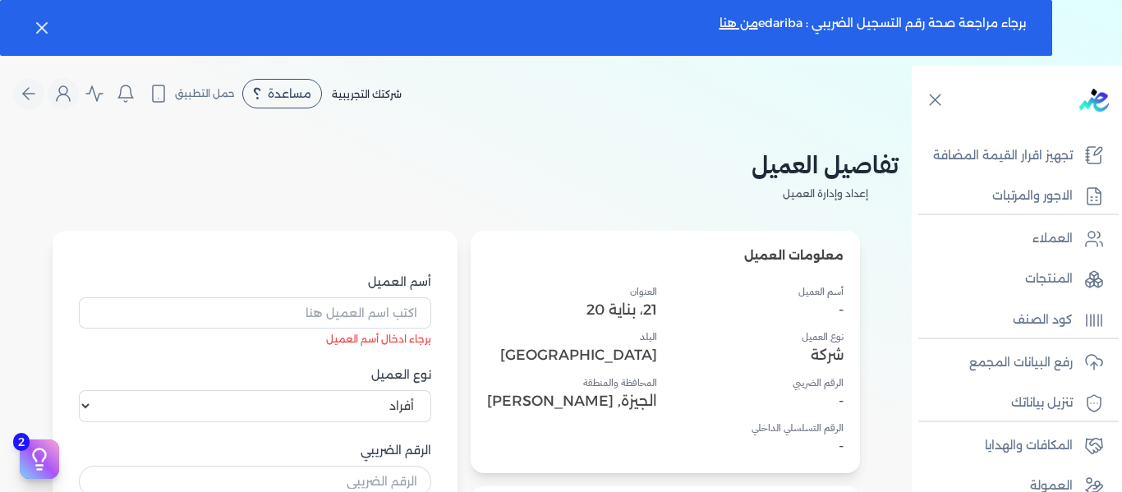
scroll to position [0, 0]
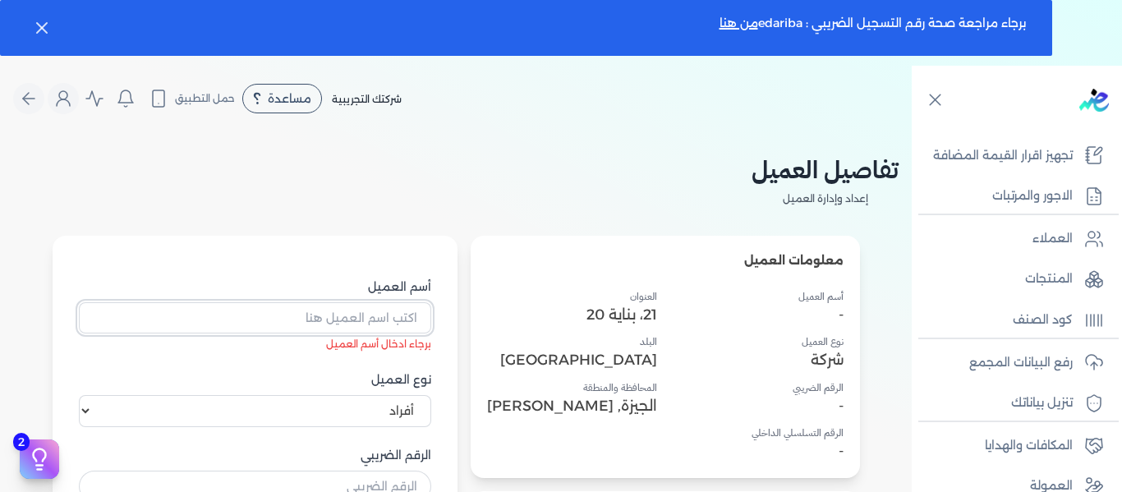
click at [429, 317] on input "أسم العميل" at bounding box center [255, 317] width 352 height 31
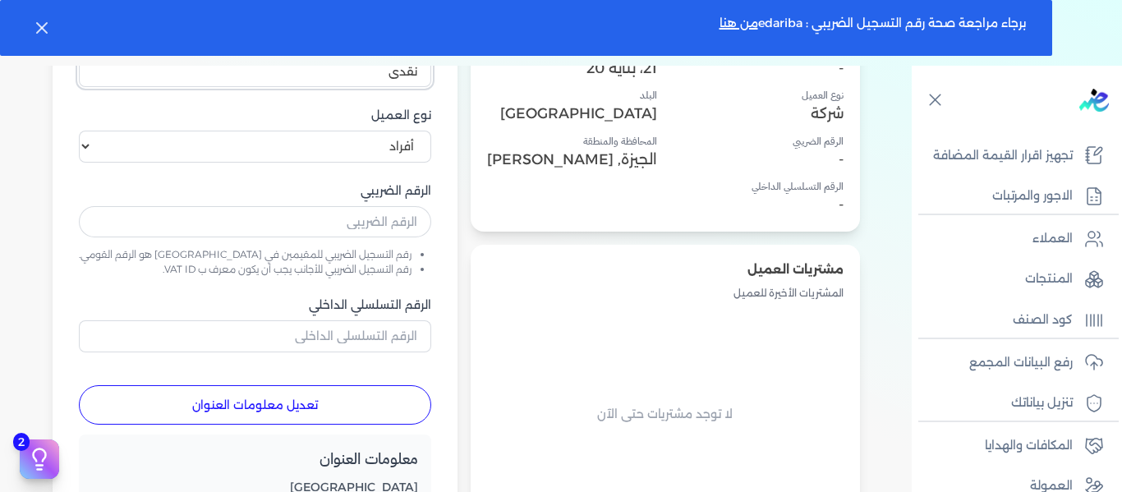
scroll to position [598, 0]
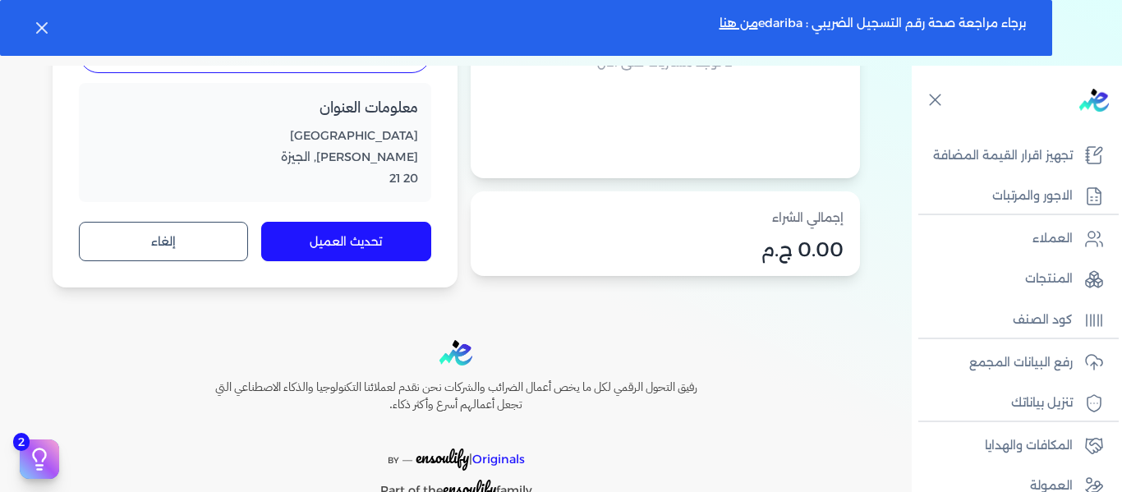
type input "نقدى"
click at [406, 244] on button "تحديث العميل" at bounding box center [346, 241] width 170 height 39
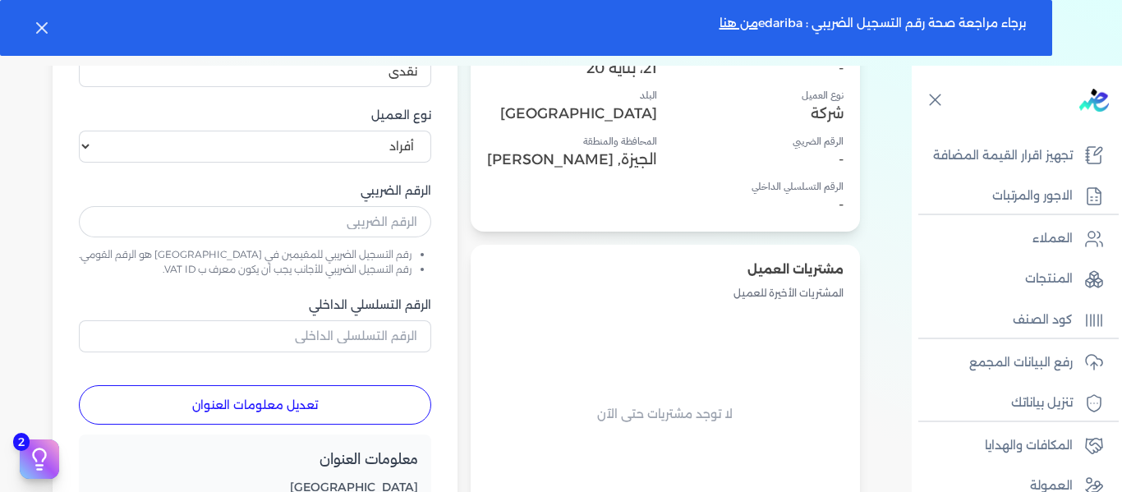
scroll to position [0, 0]
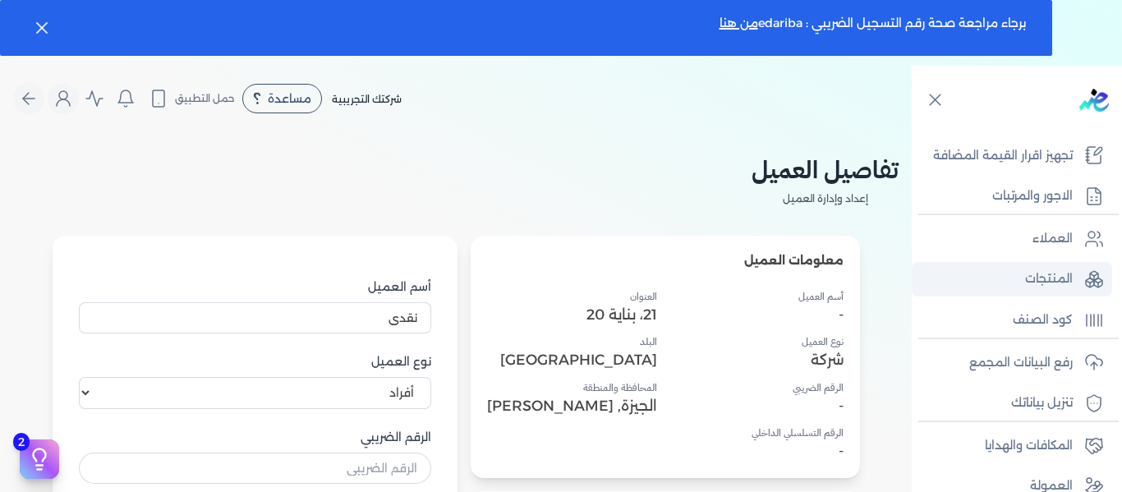
click at [1061, 285] on p "المنتجات" at bounding box center [1049, 278] width 48 height 21
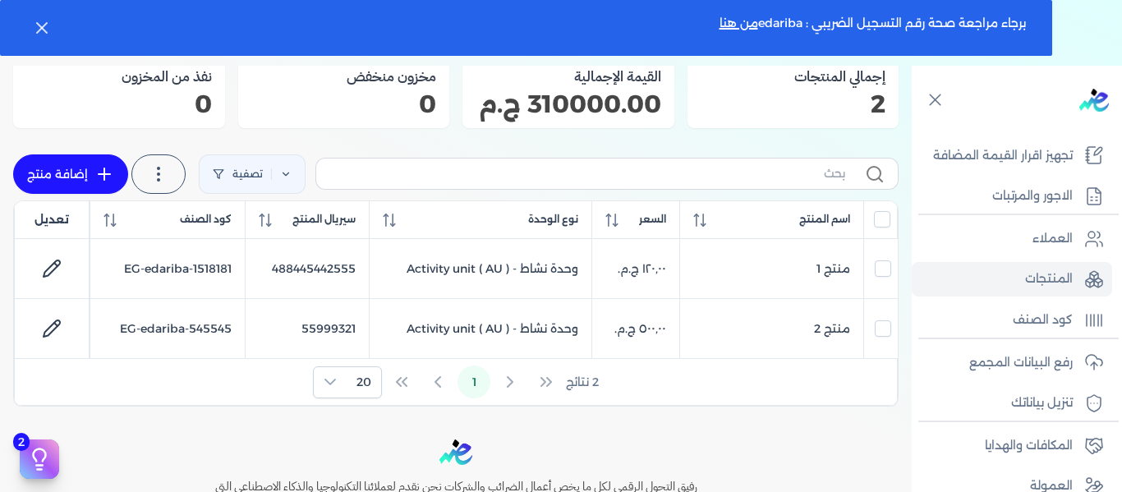
scroll to position [246, 0]
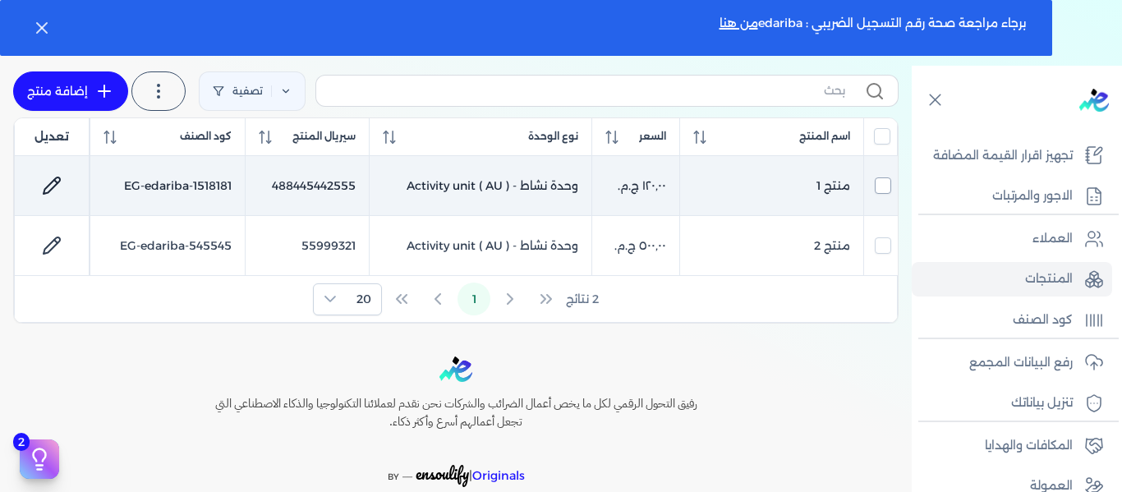
click at [884, 194] on input "checkbox" at bounding box center [882, 185] width 16 height 16
checkbox input "true"
checkbox input "false"
click at [884, 194] on input "checkbox" at bounding box center [882, 185] width 16 height 16
checkbox input "false"
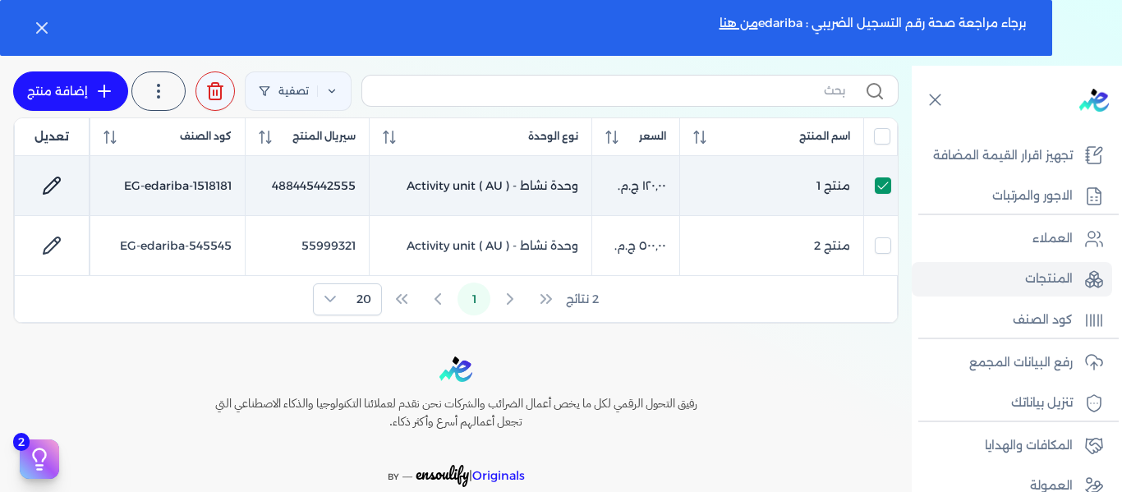
checkbox input "false"
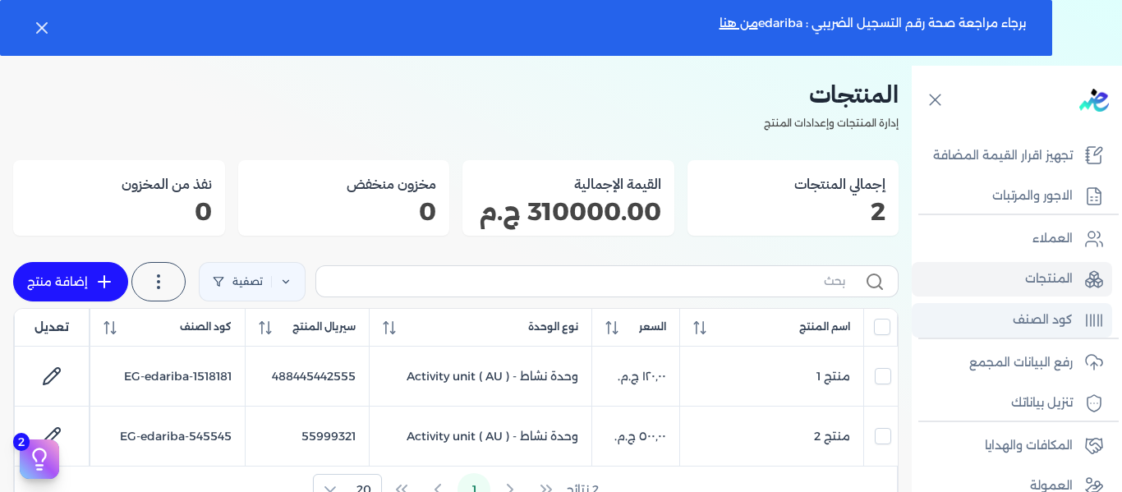
scroll to position [82, 0]
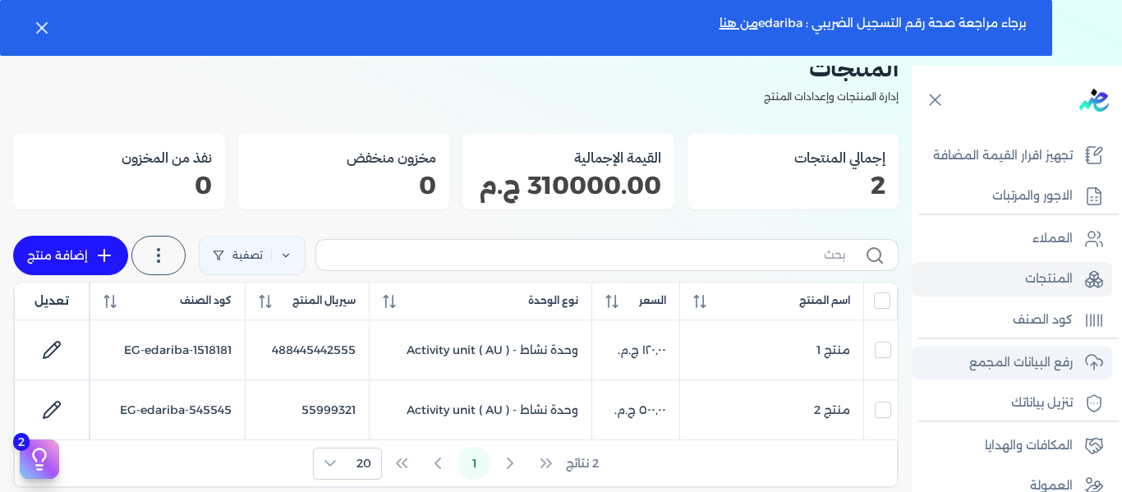
click at [1010, 369] on p "رفع البيانات المجمع" at bounding box center [1020, 362] width 103 height 21
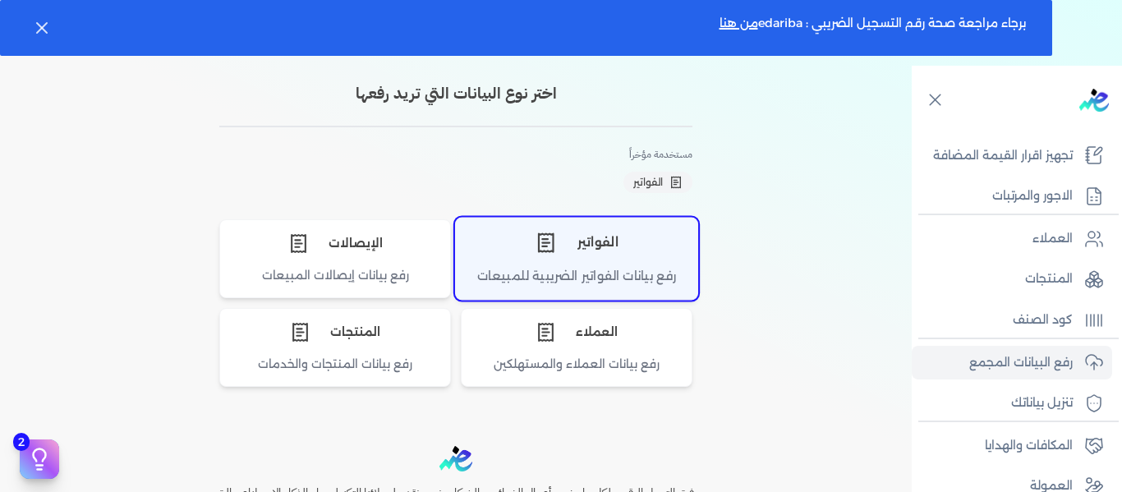
click at [636, 257] on div "الفواتير" at bounding box center [576, 242] width 241 height 49
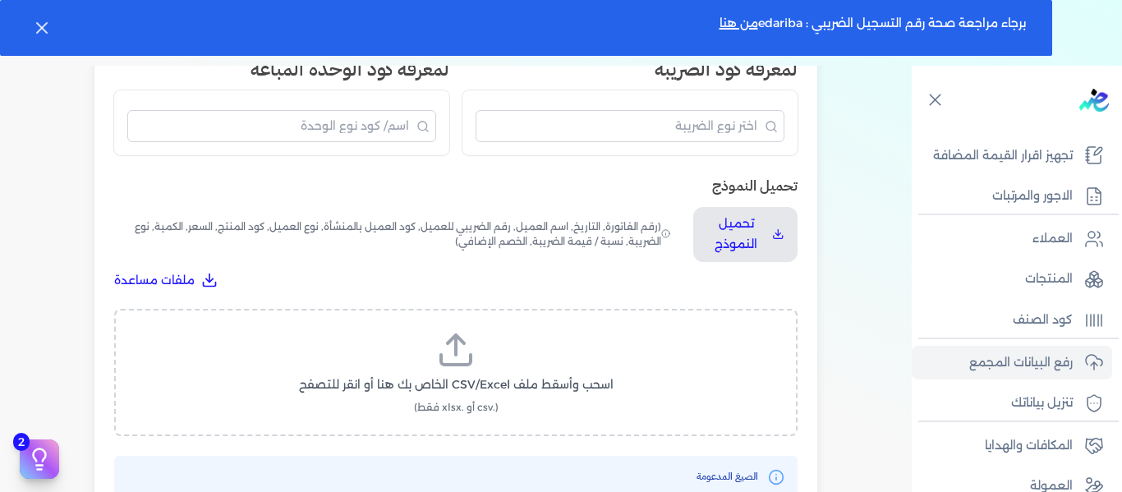
scroll to position [493, 0]
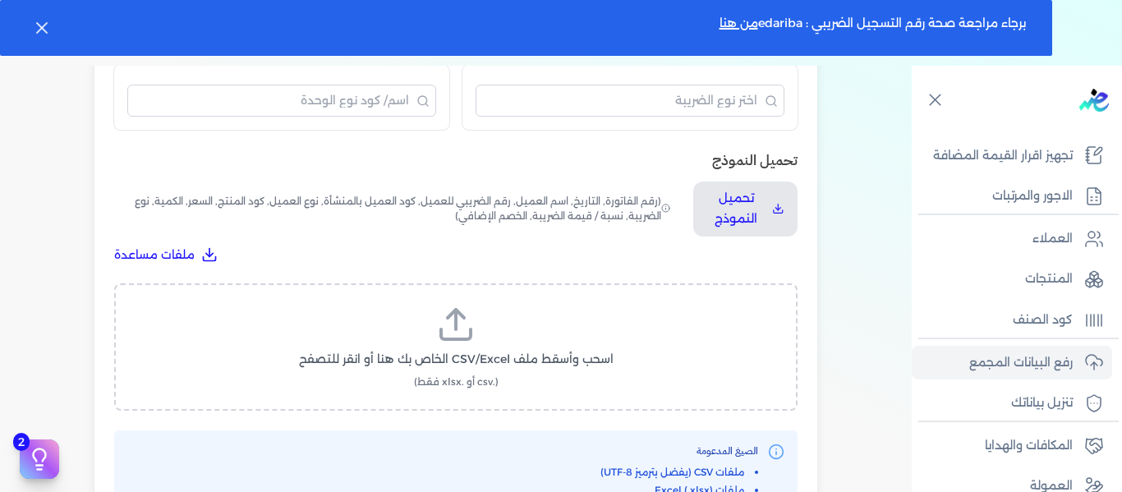
click at [470, 335] on icon at bounding box center [456, 334] width 30 height 10
click at [0, 0] on input "اسحب وأسقط ملف CSV/Excel الخاص بك هنا أو انقر للتصفح (.csv أو .xlsx فقط)" at bounding box center [0, 0] width 0 height 0
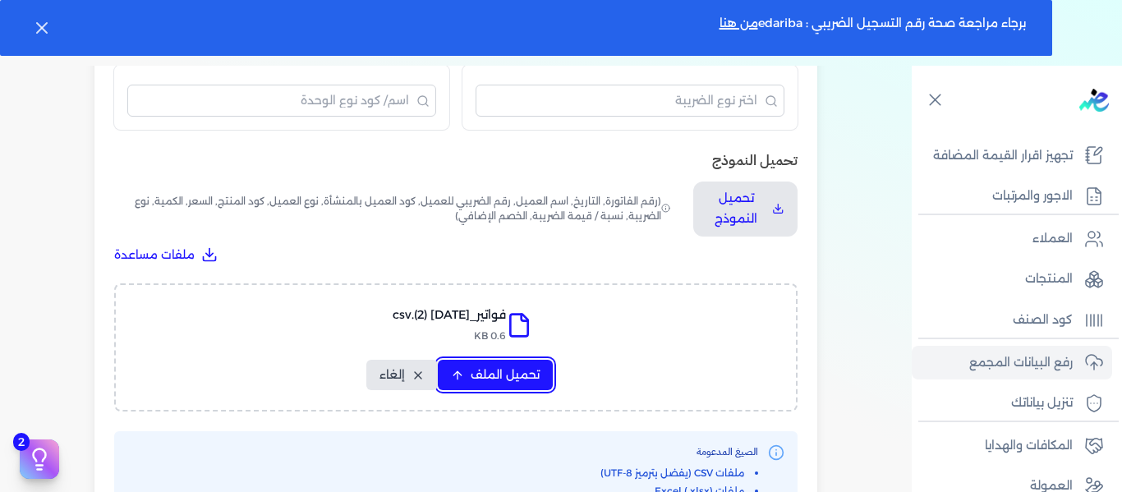
click at [479, 386] on button "تحميل الملف" at bounding box center [495, 375] width 115 height 30
select select "رقم الفاتورة"
select select "التاريخ"
select select "أسم العميل"
select select "الرقم الضريبي"
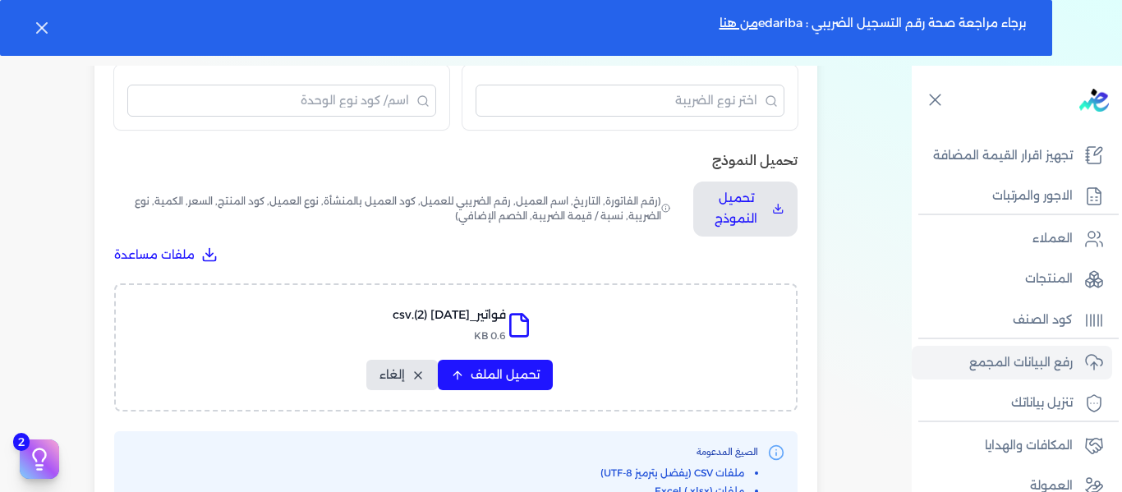
select select "نوع العميل"
select select "الرقم التسلسلي الداخلي"
select select "وصف البند"
select select "سيريال المنتج"
select select "السعر"
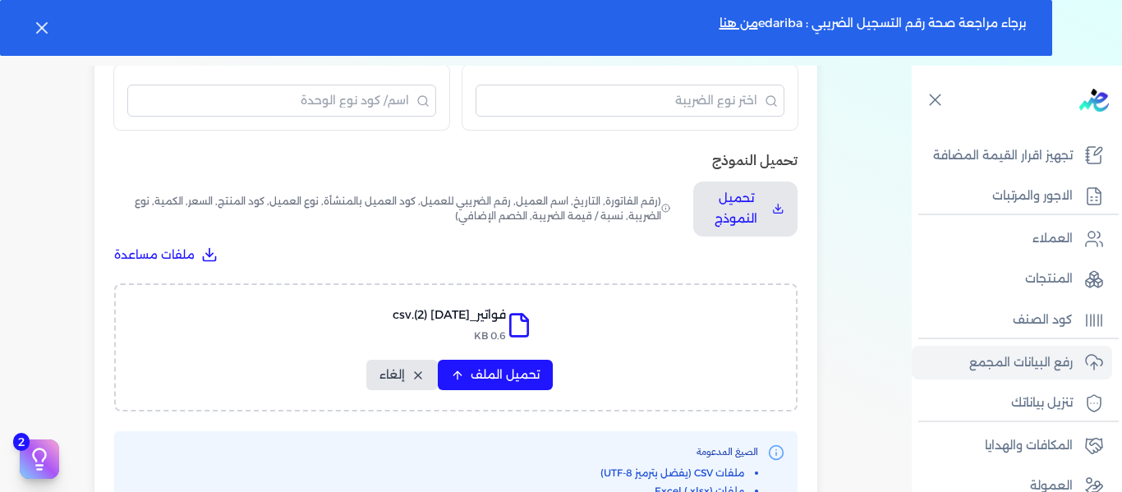
select select "الكمية"
select select "نوع الضريبة"
select select "خصم"
select select "خصم اضافي"
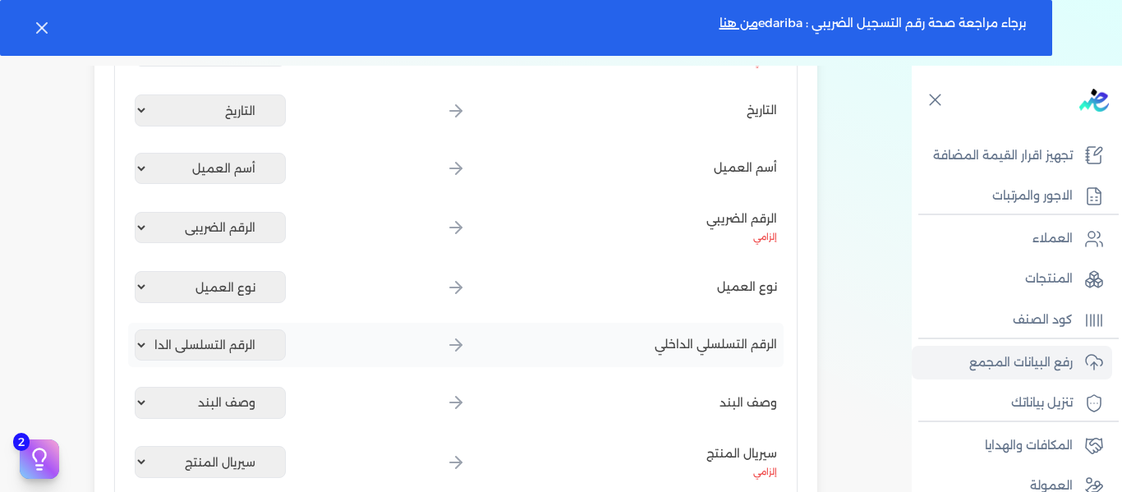
scroll to position [246, 0]
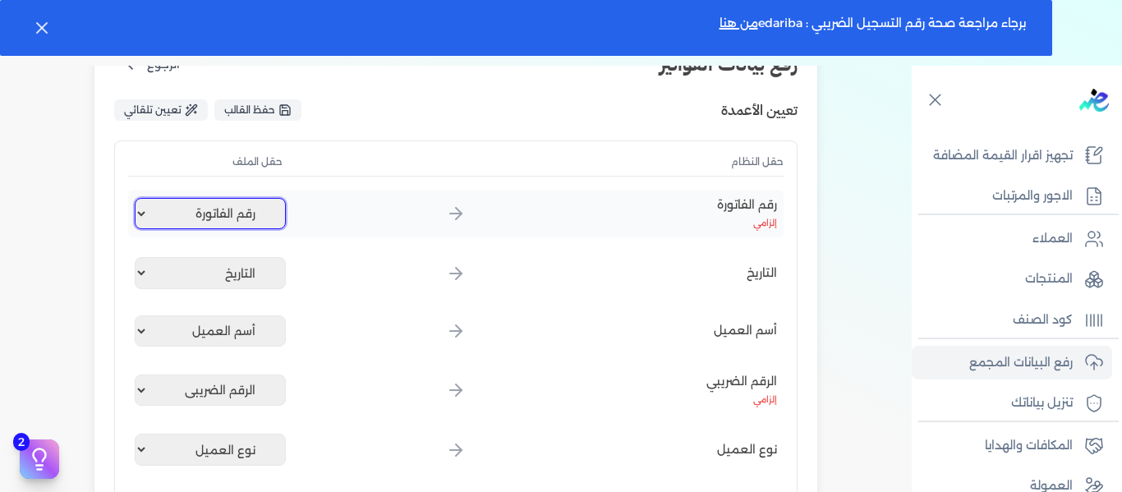
click at [227, 221] on select "غير محدد رقم الفاتورة التاريخ أسم العميل الرقم الضريبي نوع العميل الرقم التسلسل…" at bounding box center [210, 213] width 151 height 31
click at [247, 209] on select "غير محدد رقم الفاتورة التاريخ أسم العميل الرقم الضريبي نوع العميل الرقم التسلسل…" at bounding box center [210, 213] width 151 height 31
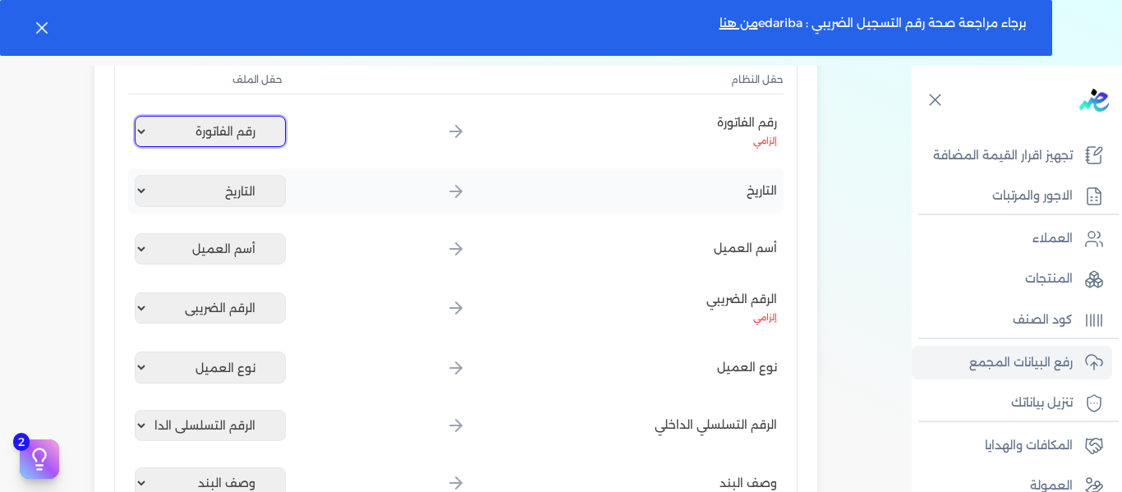
scroll to position [411, 0]
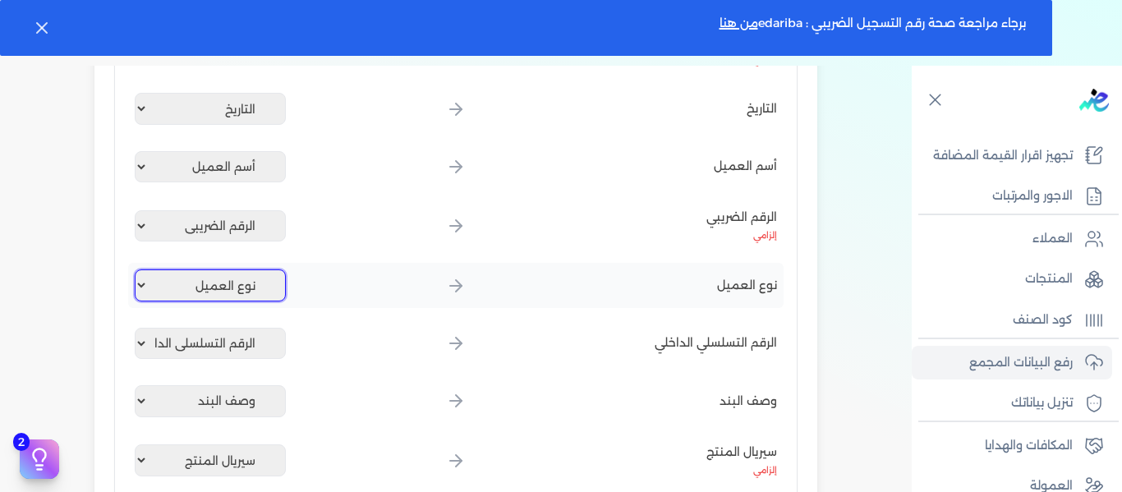
click at [241, 282] on select "غير محدد رقم الفاتورة التاريخ أسم العميل الرقم الضريبي نوع العميل الرقم التسلسل…" at bounding box center [210, 284] width 151 height 31
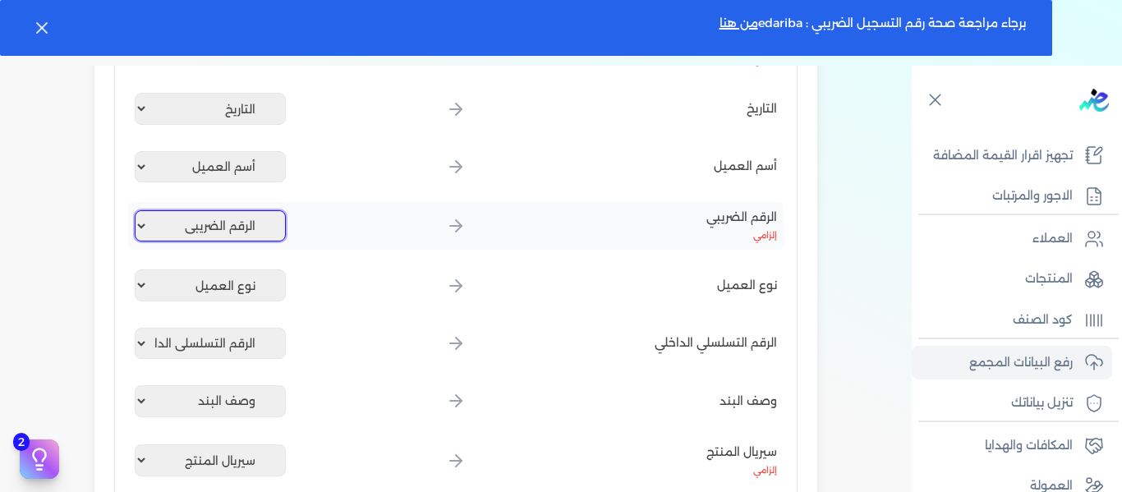
click at [224, 222] on select "غير محدد رقم الفاتورة التاريخ أسم العميل الرقم الضريبي نوع العميل الرقم التسلسل…" at bounding box center [210, 225] width 151 height 31
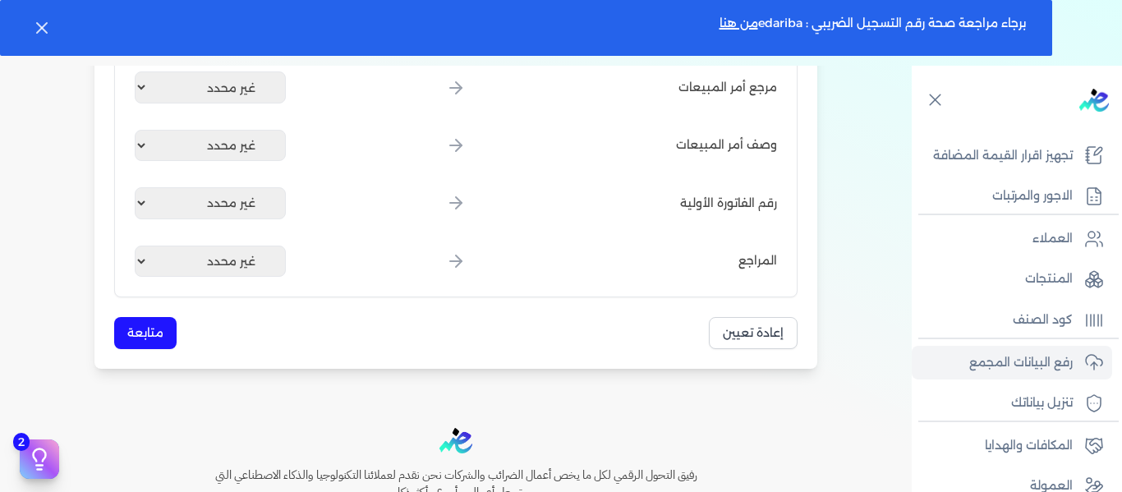
scroll to position [2217, 0]
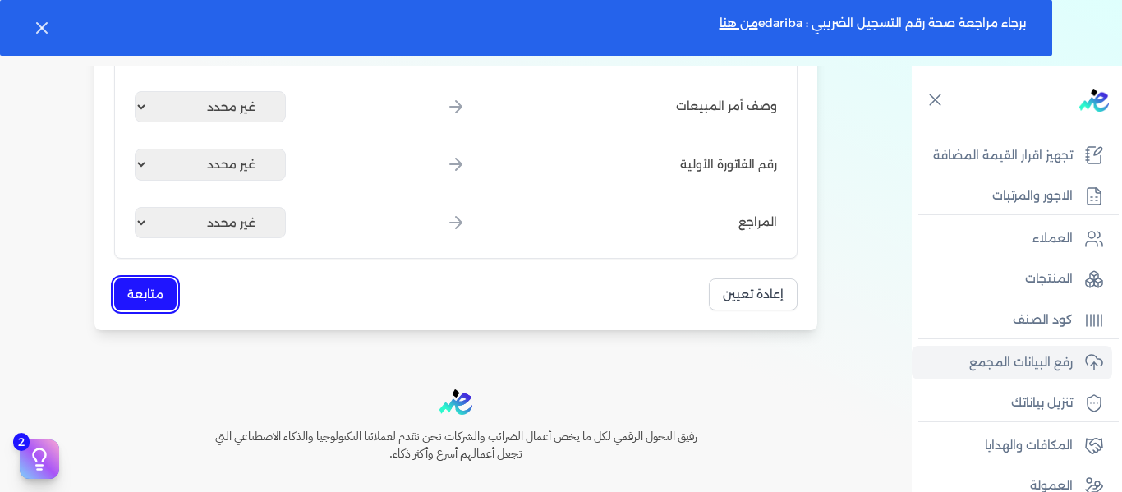
click at [160, 298] on button "متابعة" at bounding box center [145, 294] width 62 height 32
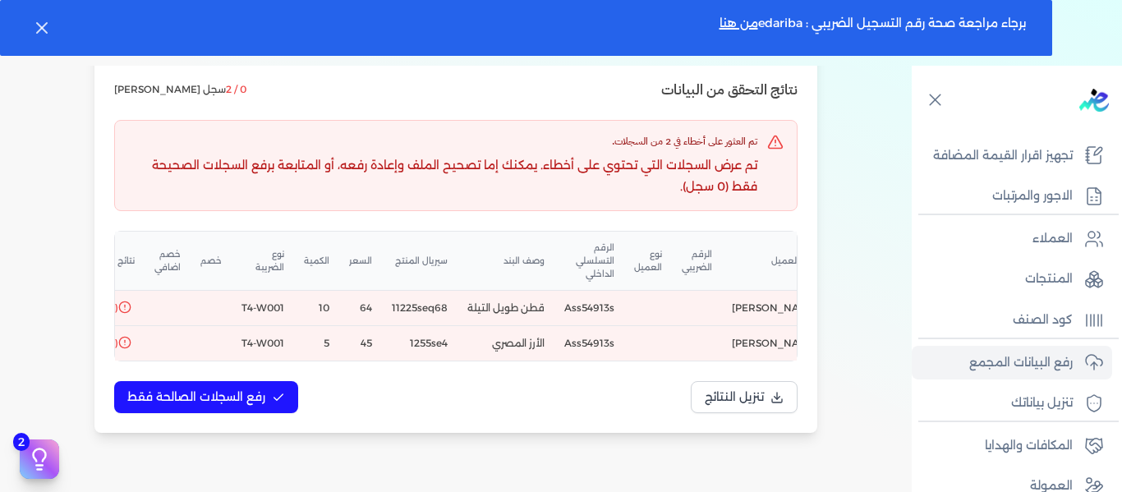
scroll to position [0, -392]
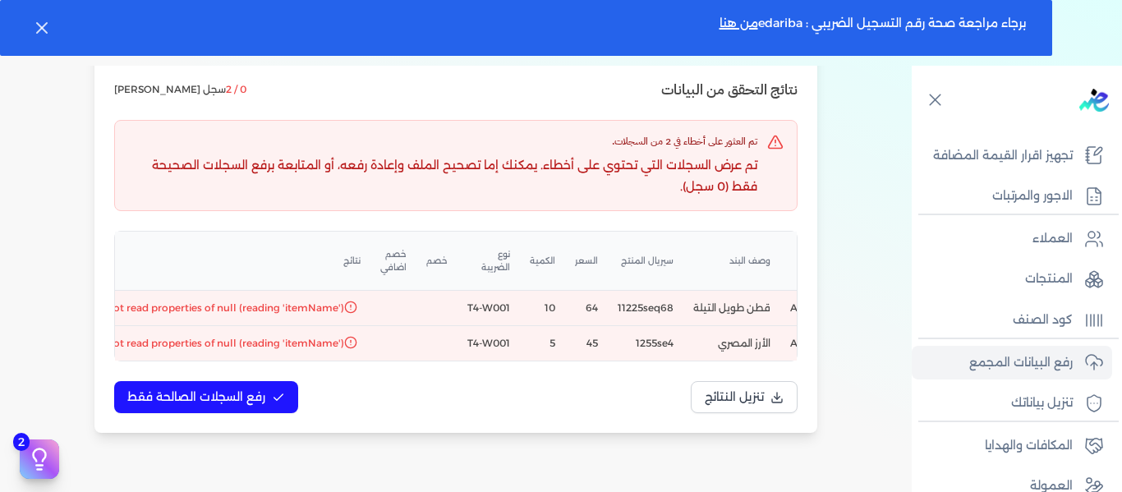
click at [196, 309] on span "Cannot read properties of null (reading 'itemName')" at bounding box center [216, 308] width 256 height 15
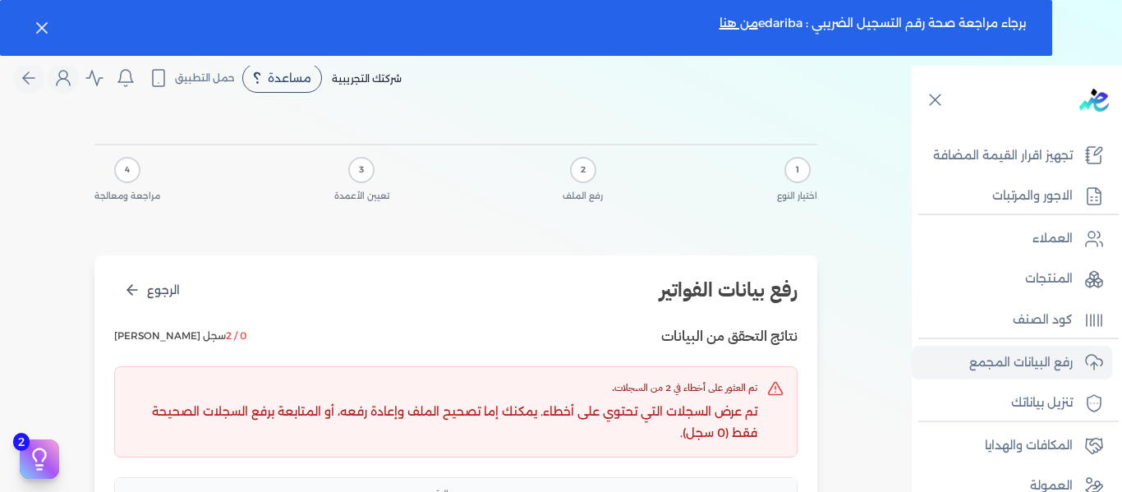
scroll to position [0, 0]
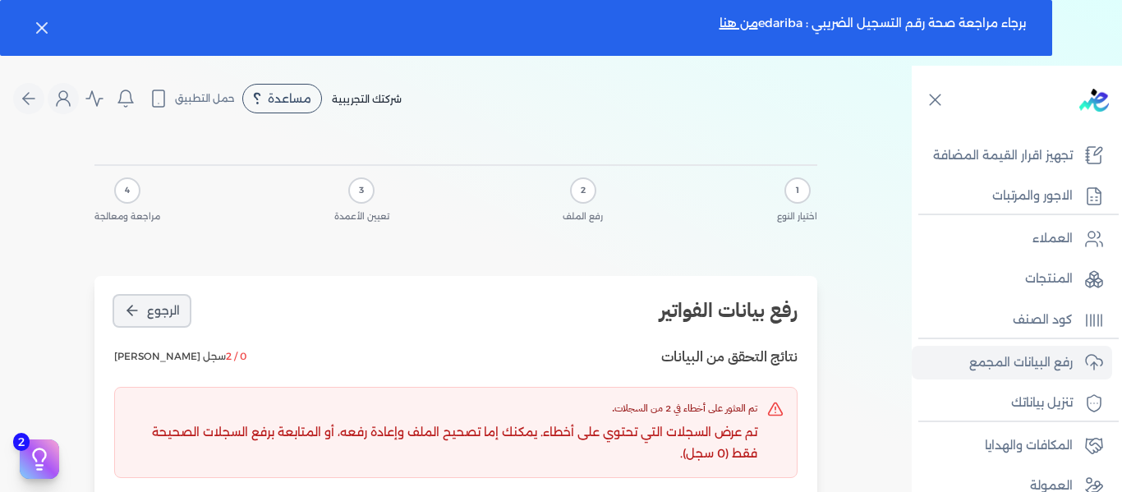
click at [149, 310] on button "الرجوع" at bounding box center [152, 311] width 76 height 30
select select "رقم الفاتورة"
select select "التاريخ"
select select "أسم العميل"
select select "الرقم الضريبي"
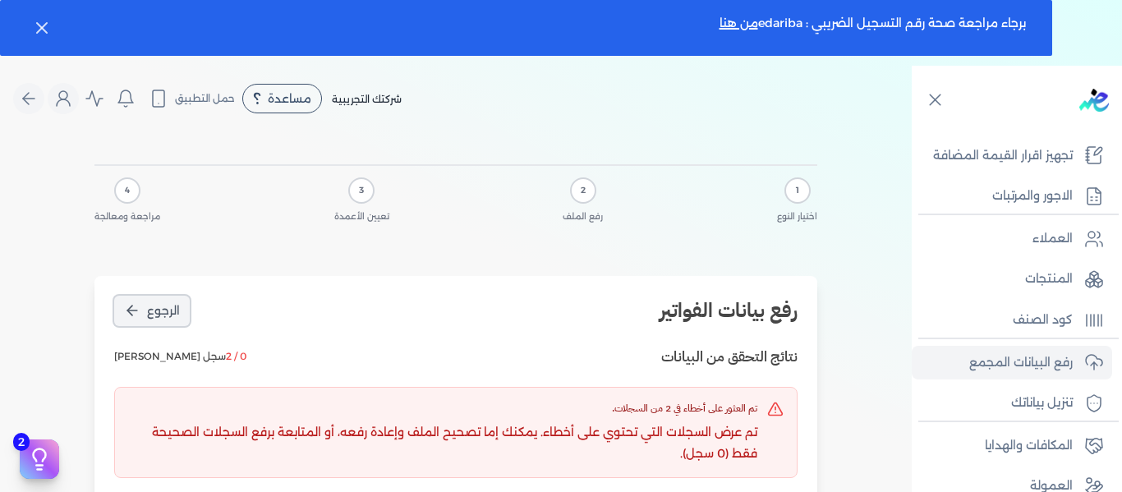
select select "نوع العميل"
select select "الرقم التسلسلي الداخلي"
select select "وصف البند"
select select "سيريال المنتج"
select select "السعر"
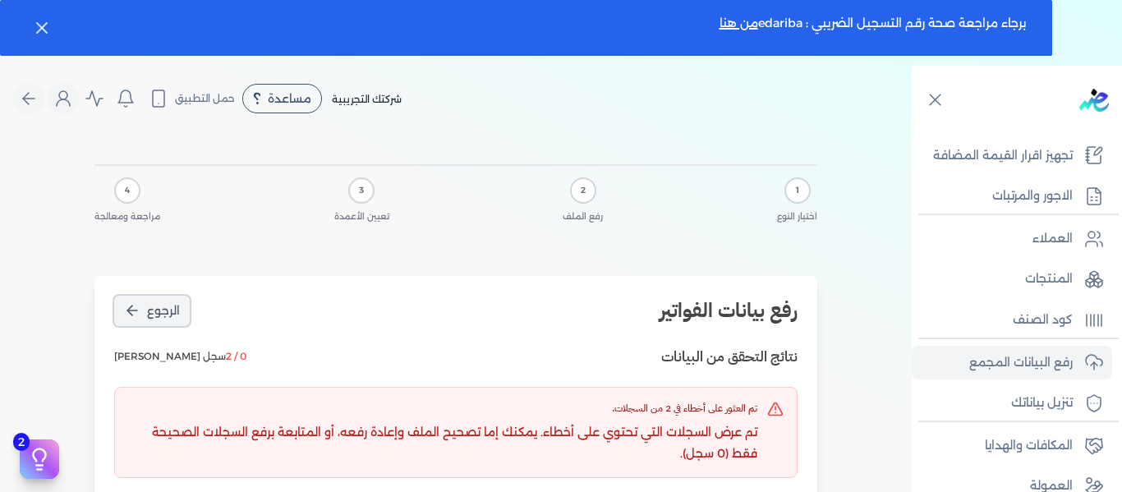
select select "الكمية"
select select "نوع الضريبة"
select select "خصم"
select select "خصم اضافي"
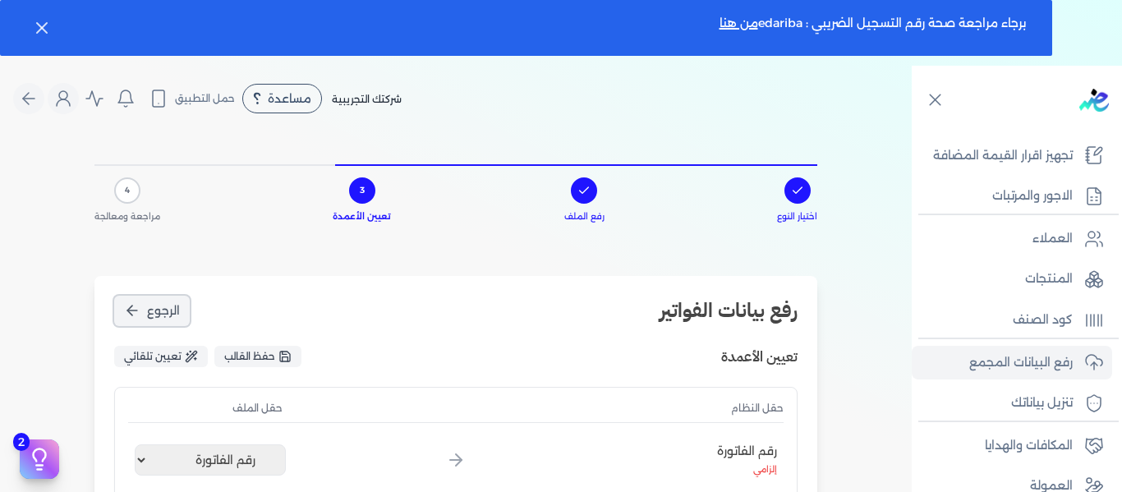
click at [151, 320] on button "الرجوع" at bounding box center [152, 311] width 76 height 30
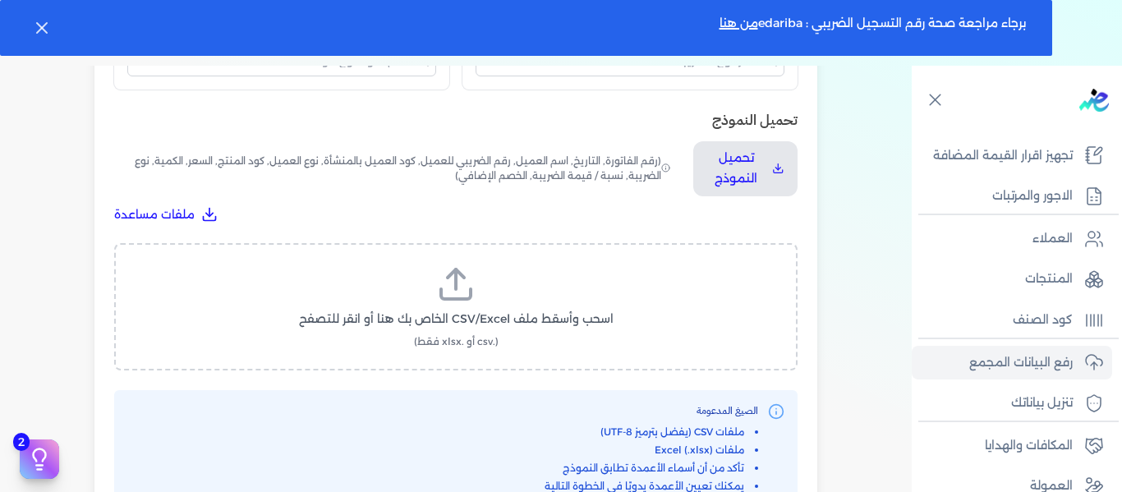
scroll to position [575, 0]
